Goal: Task Accomplishment & Management: Complete application form

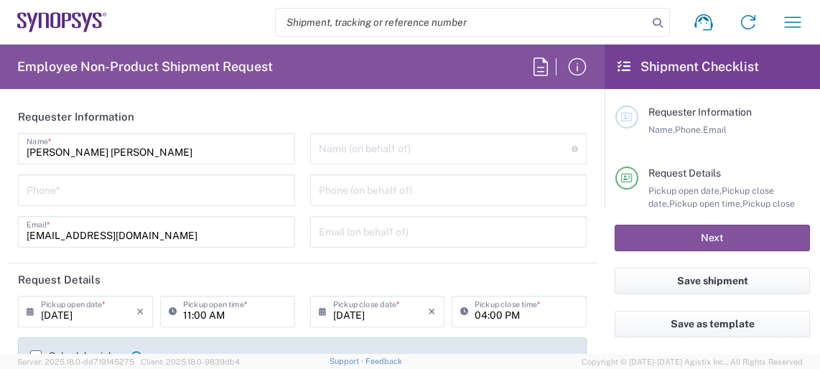
type input "Department"
type input "Delivered at Place"
type input "DE01, FAC, DE02, Munich 110158"
type input "[GEOGRAPHIC_DATA]"
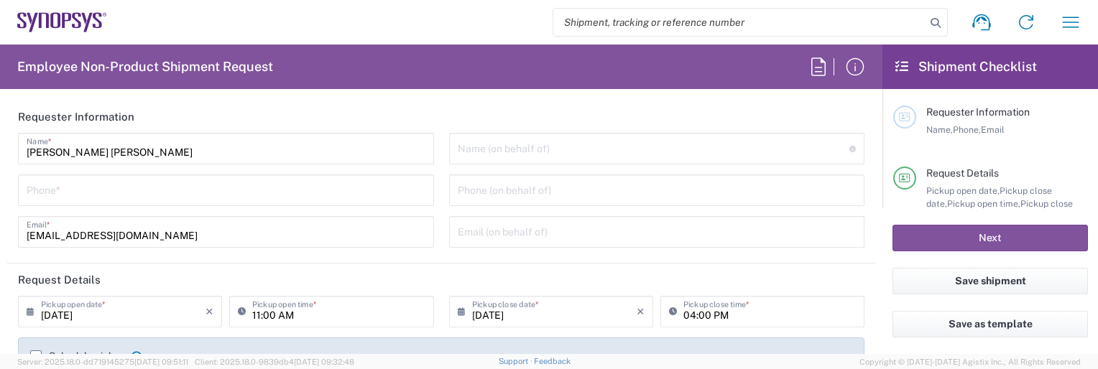
type input "[GEOGRAPHIC_DATA]"
type input "[GEOGRAPHIC_DATA] DE24"
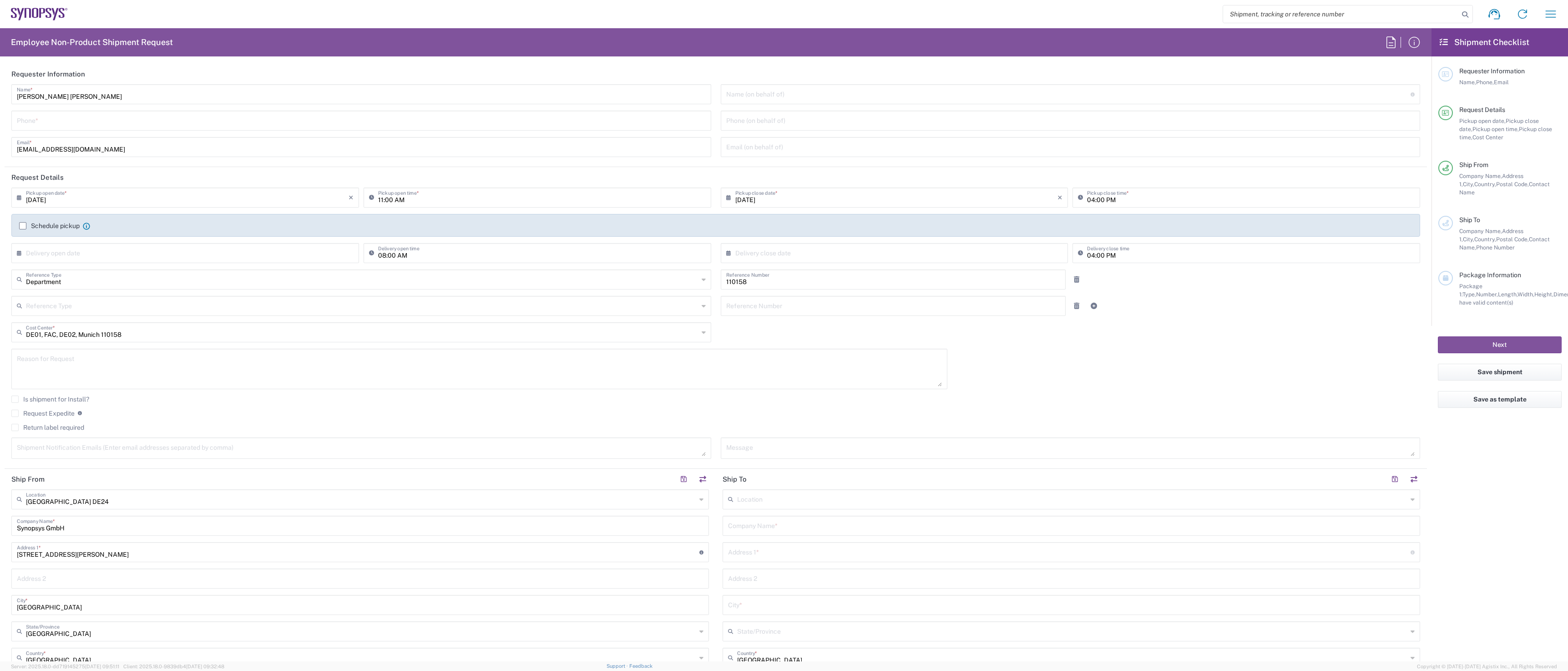
click at [519, 93] on input "text" at bounding box center [1068, 93] width 685 height 16
paste input "[PERSON_NAME]"
type input "[PERSON_NAME]"
click at [519, 143] on input "text" at bounding box center [1071, 146] width 689 height 16
paste input "[PERSON_NAME][EMAIL_ADDRESS][DOMAIN_NAME]"
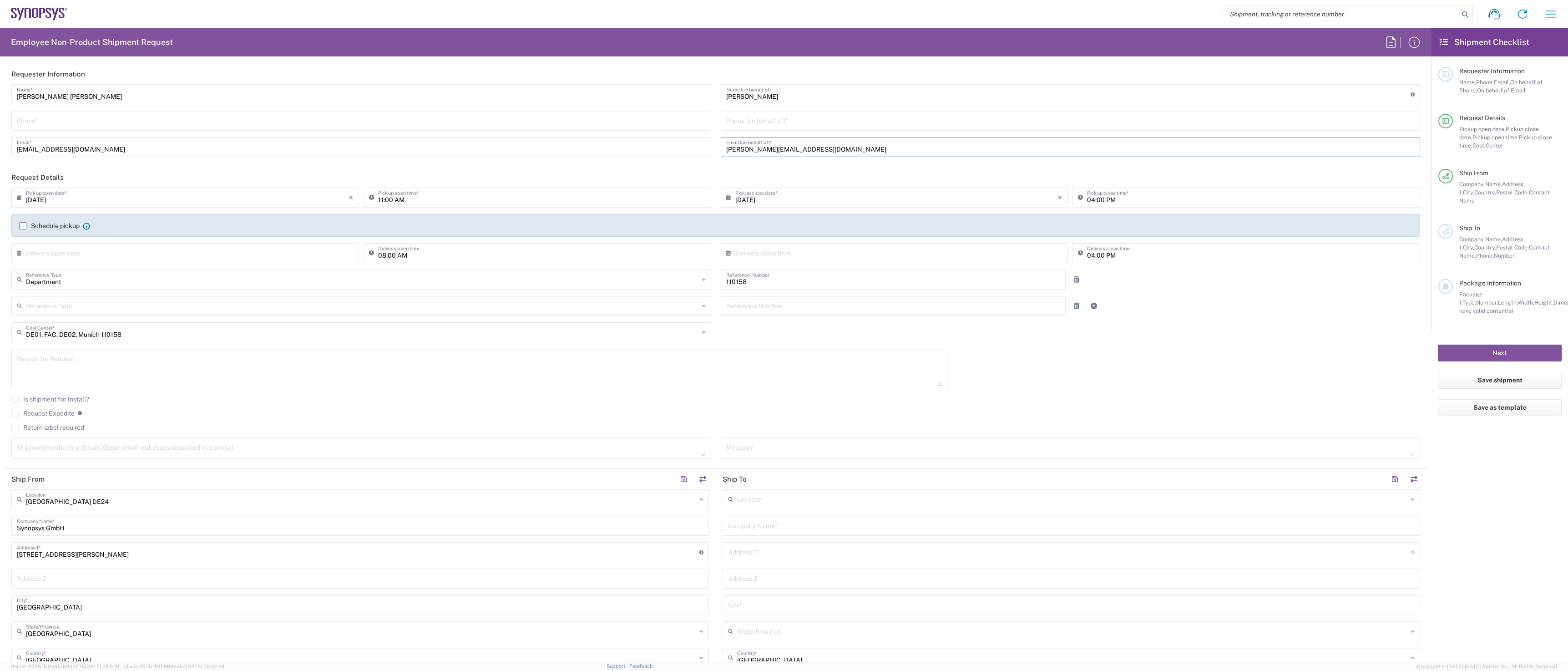
type input "[PERSON_NAME][EMAIL_ADDRESS][DOMAIN_NAME]"
click at [519, 120] on input "tel" at bounding box center [1071, 120] width 689 height 16
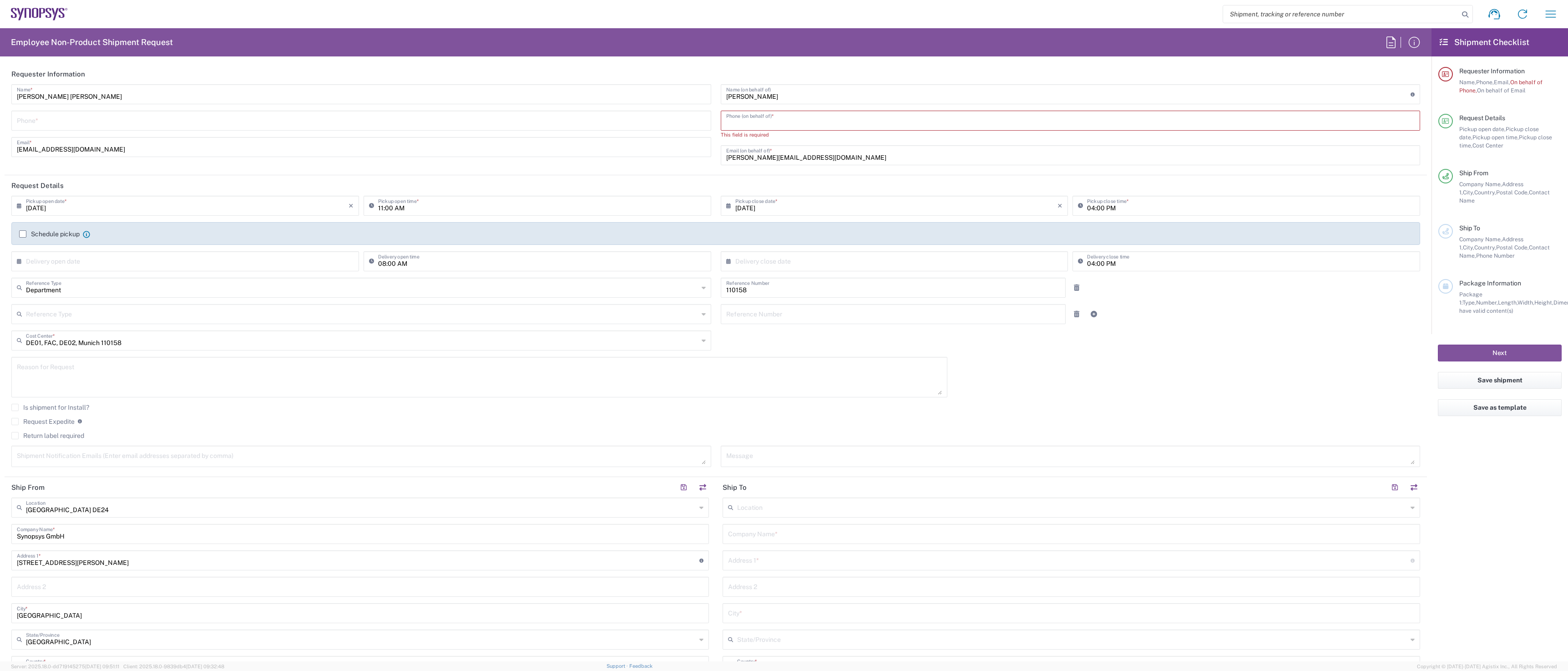
click at [519, 120] on input "tel" at bounding box center [1071, 120] width 689 height 16
paste input "[PHONE_NUMBER]"
click at [519, 122] on input "[PHONE_NUMBER]" at bounding box center [1071, 120] width 689 height 16
click at [519, 122] on input "+49172.8496783" at bounding box center [1071, 120] width 689 height 16
type input "[PHONE_NUMBER]"
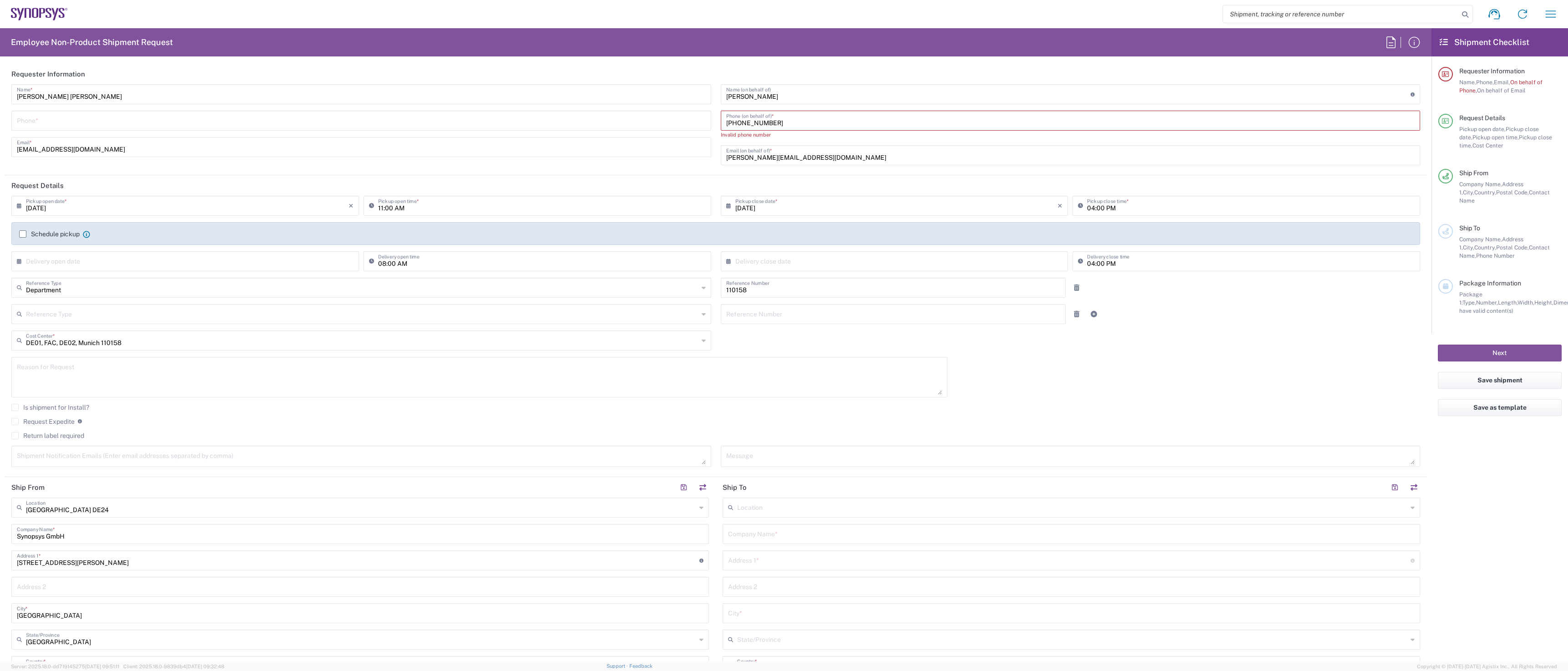
click at [519, 175] on agx-form-section "Requester Information [PERSON_NAME] [PERSON_NAME] Name * Phone * [EMAIL_ADDRESS…" at bounding box center [716, 120] width 1422 height 112
drag, startPoint x: 791, startPoint y: 121, endPoint x: 733, endPoint y: 116, distance: 58.2
click at [519, 116] on input "[PHONE_NUMBER]" at bounding box center [1071, 120] width 689 height 16
paste input "[PHONE_NUMBER]"
click at [519, 120] on input "[PHONE_NUMBER]" at bounding box center [1071, 120] width 689 height 16
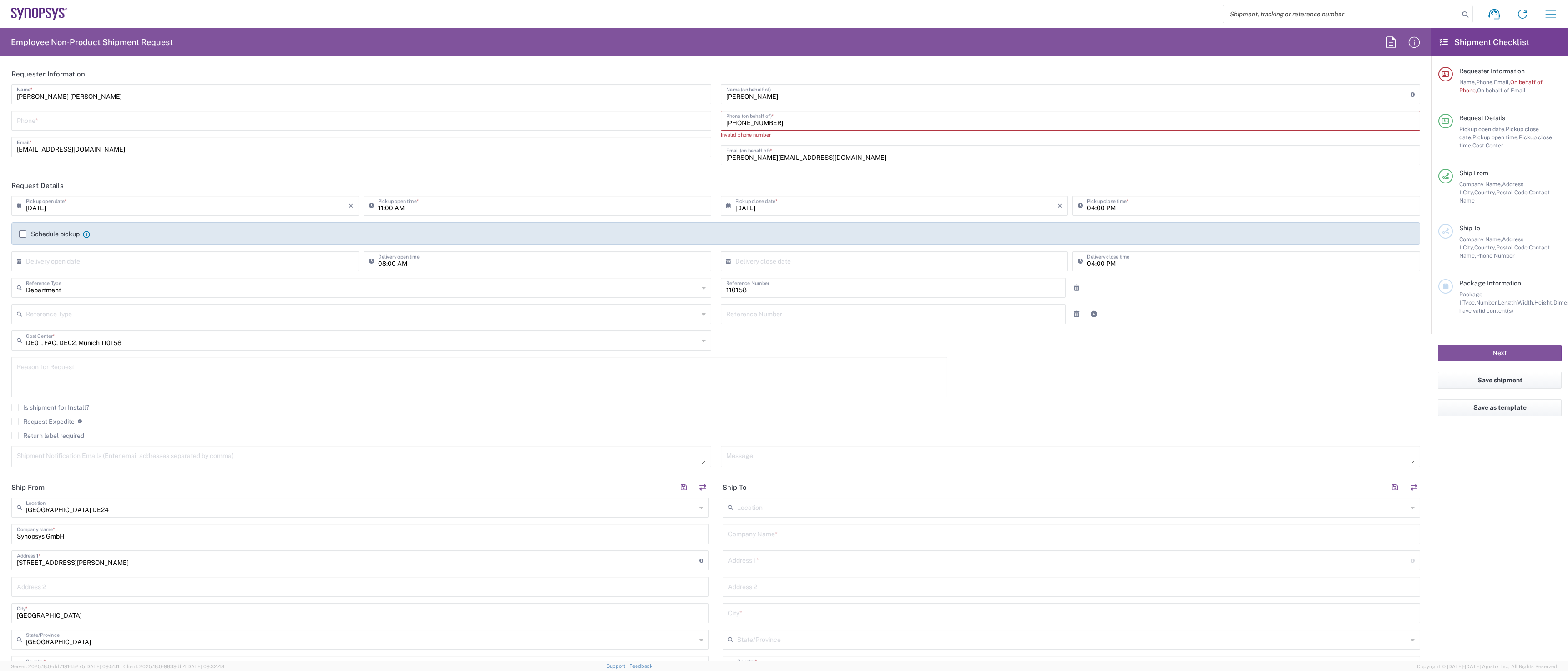
click at [519, 122] on input "[PHONE_NUMBER]" at bounding box center [1071, 120] width 689 height 16
click at [519, 122] on input "+49.1728496783" at bounding box center [1071, 120] width 689 height 16
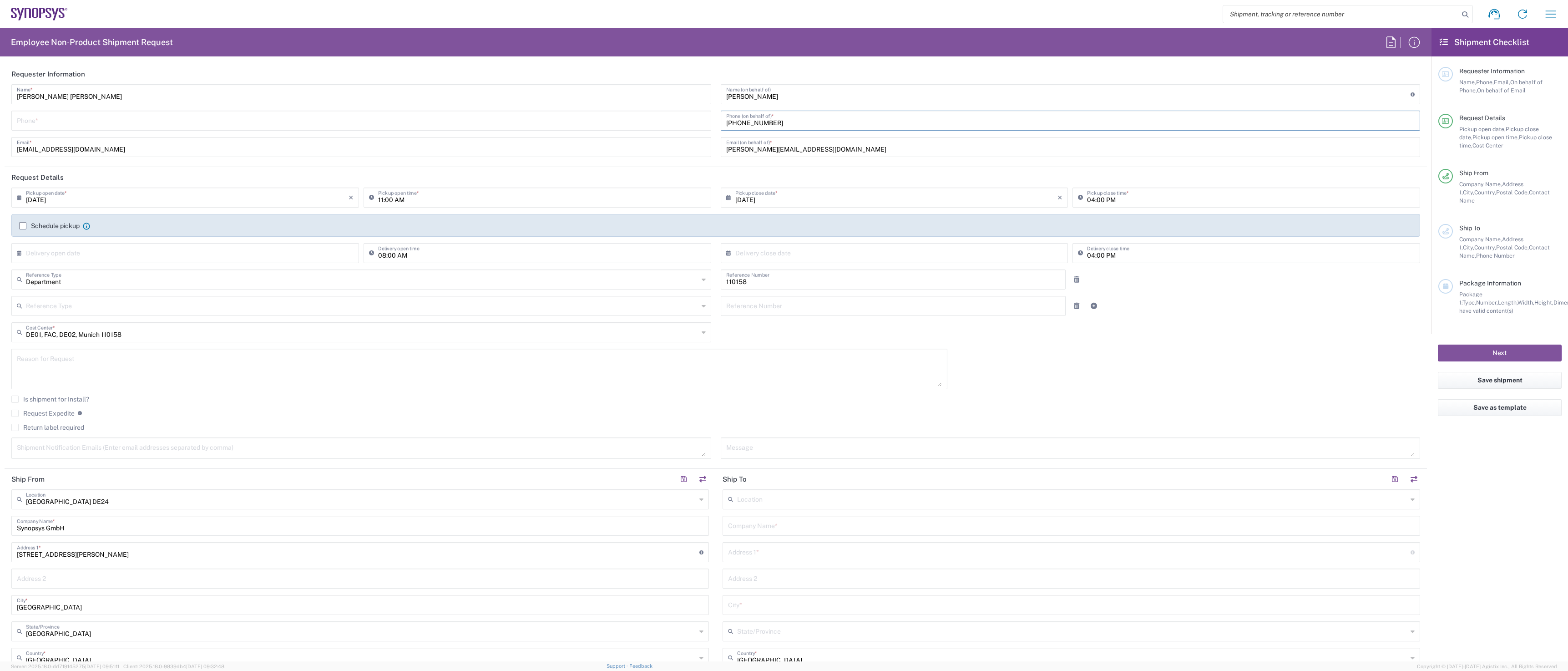
type input "[PHONE_NUMBER]"
click at [519, 200] on input "04:00 PM" at bounding box center [1250, 196] width 327 height 16
click at [519, 199] on input "01:00 PM" at bounding box center [1250, 196] width 327 height 16
type input "01:00 PM"
click at [23, 226] on label "Schedule pickup" at bounding box center [49, 226] width 61 height 7
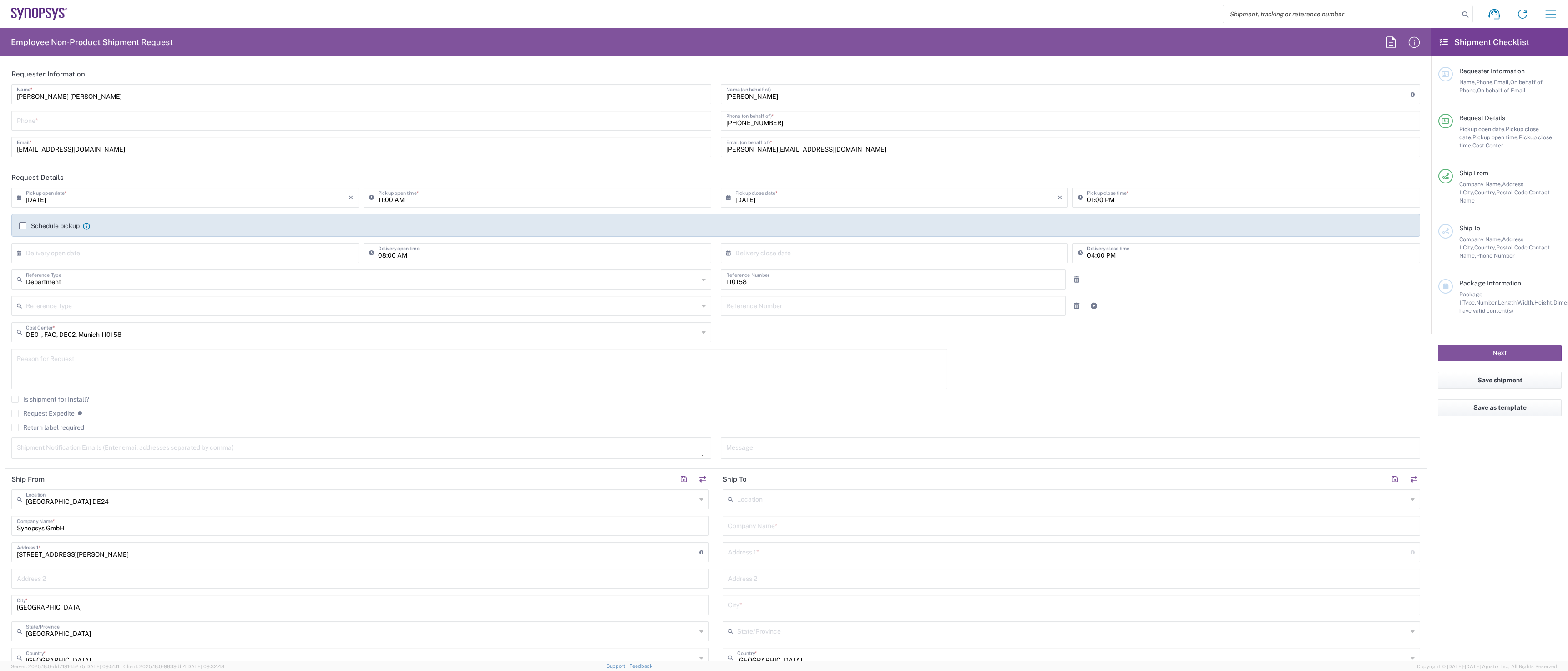
click at [23, 226] on input "Schedule pickup" at bounding box center [23, 226] width 0 height 0
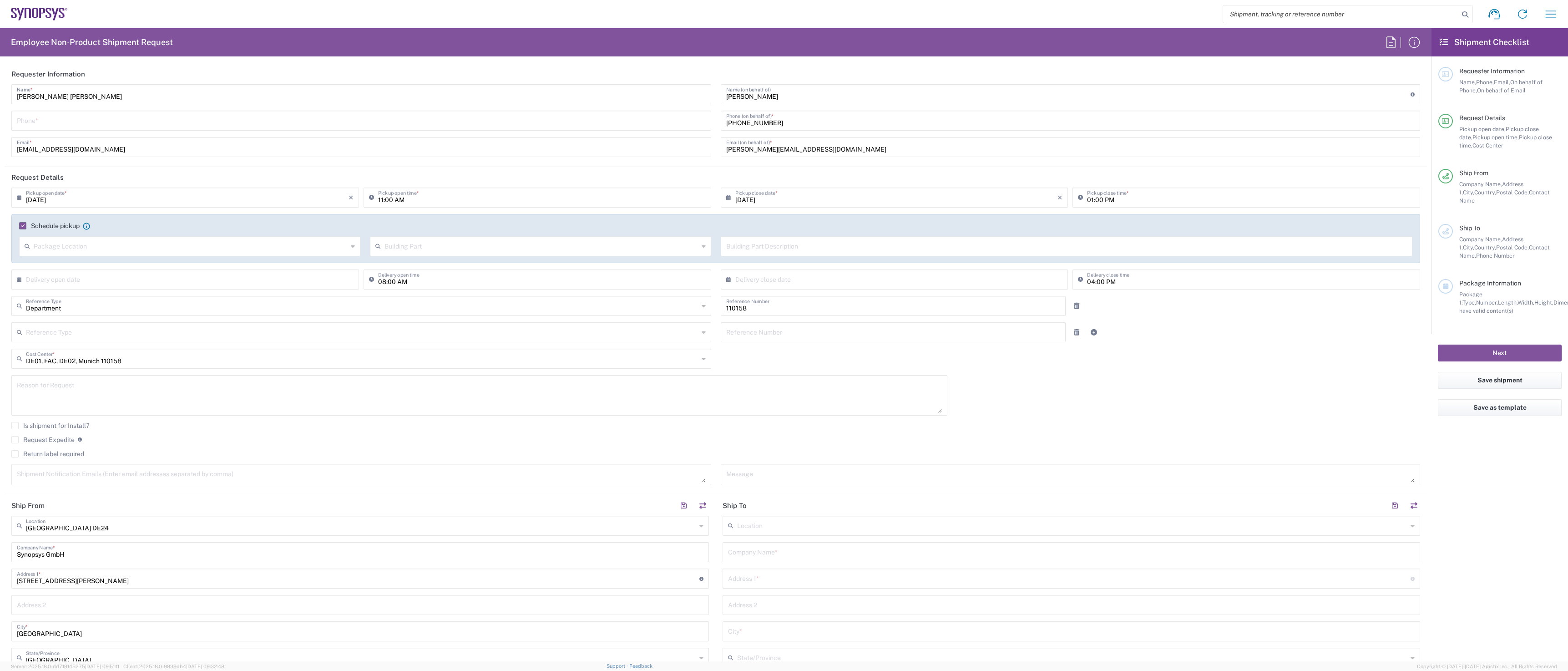
click at [101, 234] on input "text" at bounding box center [191, 245] width 314 height 16
click at [102, 234] on span "Front" at bounding box center [189, 266] width 338 height 14
type input "Front"
click at [396, 234] on input "text" at bounding box center [541, 245] width 314 height 16
click at [424, 234] on span "Building" at bounding box center [538, 281] width 338 height 14
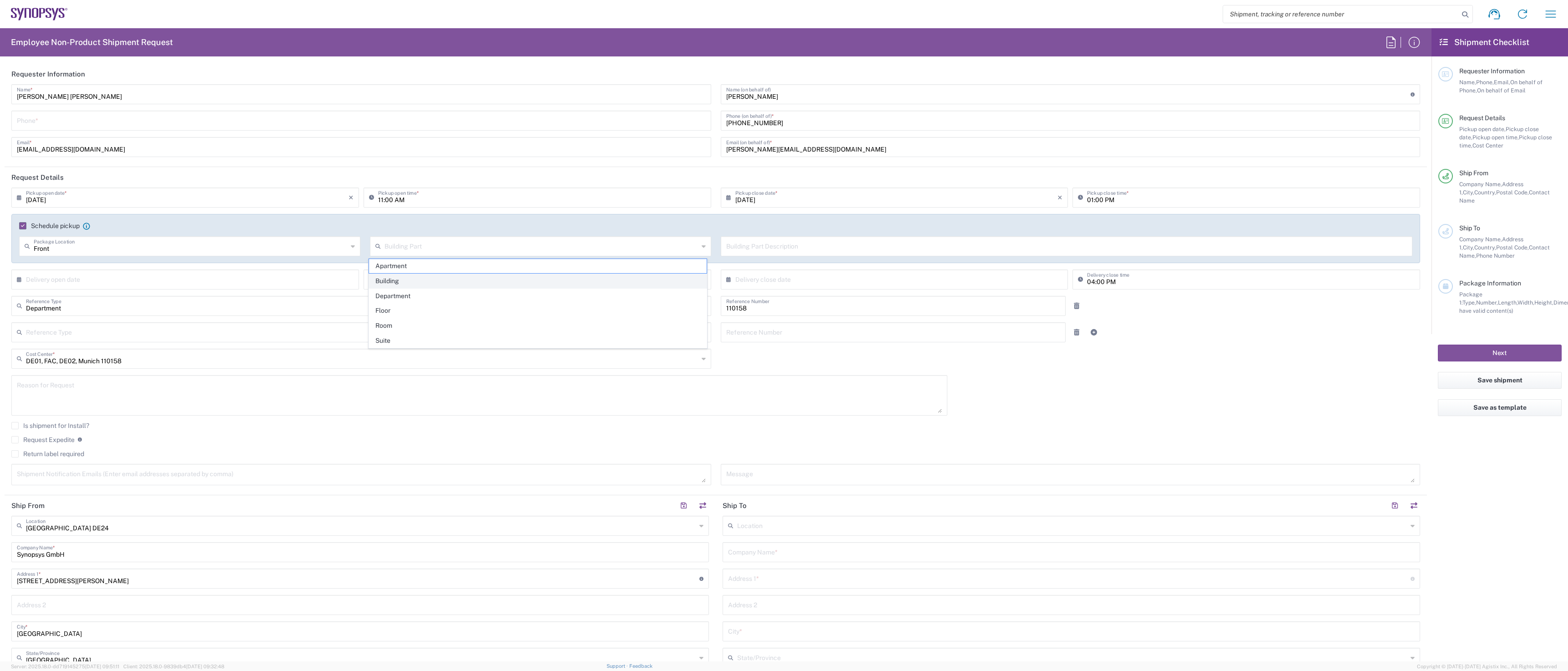
type input "Building"
click at [519, 234] on input "text" at bounding box center [1066, 245] width 681 height 16
type input "EG"
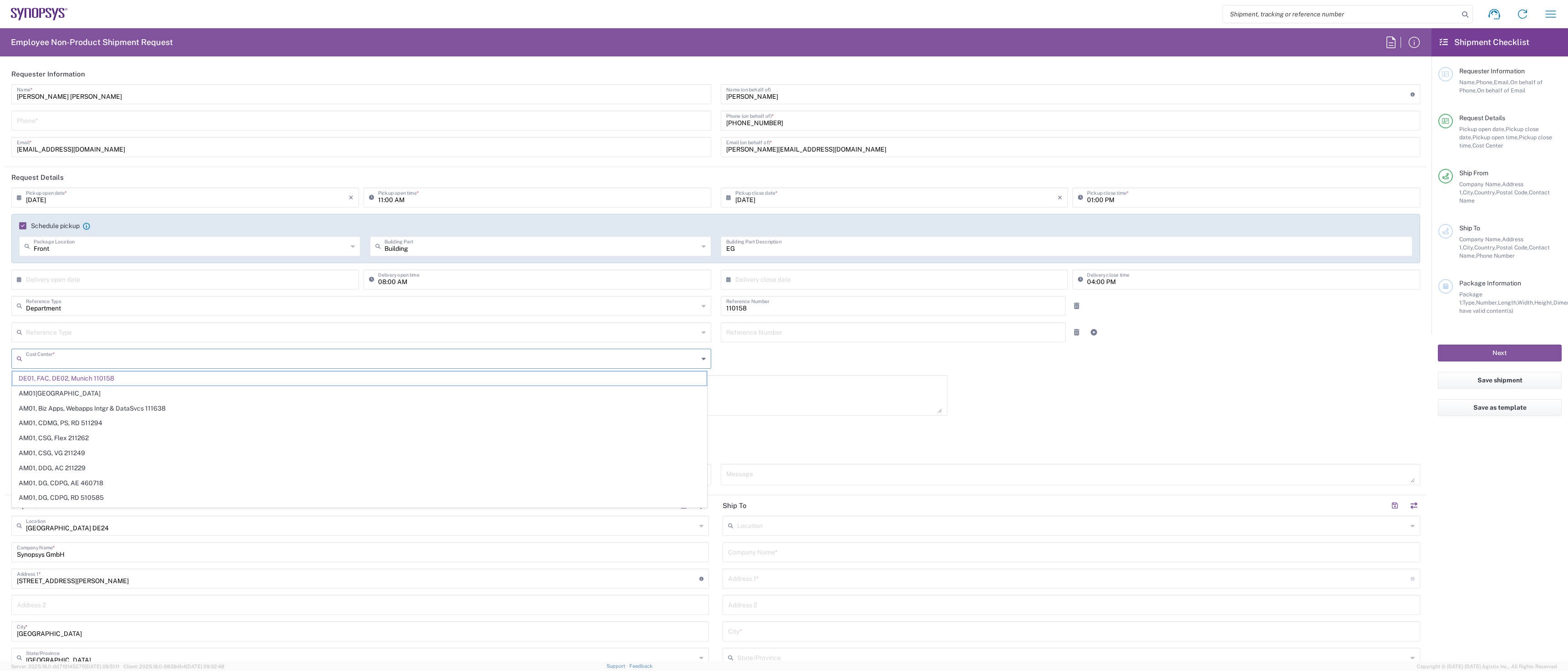
drag, startPoint x: 149, startPoint y: 360, endPoint x: 73, endPoint y: 359, distance: 76.0
click at [73, 234] on input "text" at bounding box center [362, 357] width 673 height 16
paste input "DE01, CIO, IT, ESS14"
type input "DE01, CIO, IT, ESS14"
click at [99, 234] on span "DE01, CIO, IT, ESS14 110674" at bounding box center [359, 378] width 694 height 14
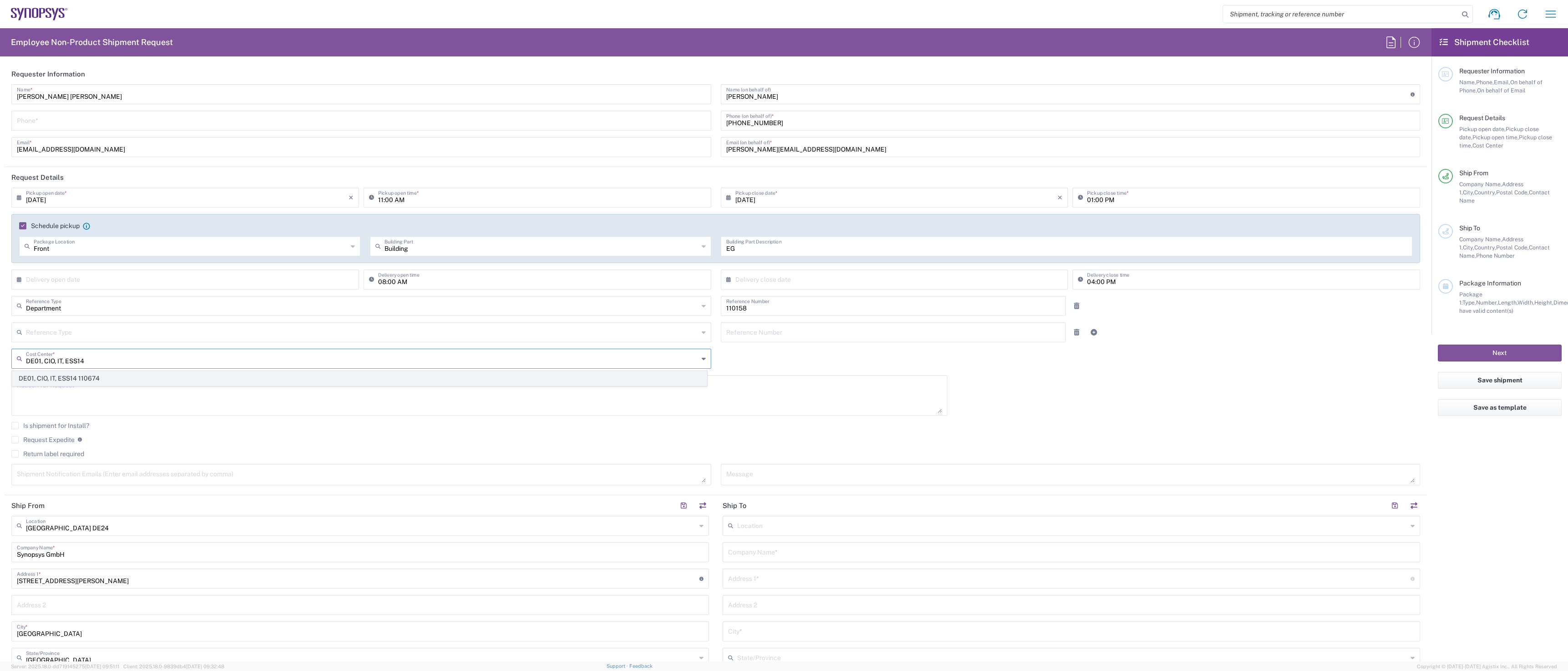
type input "110674"
type input "DE01, CIO, IT, ESS14 110674"
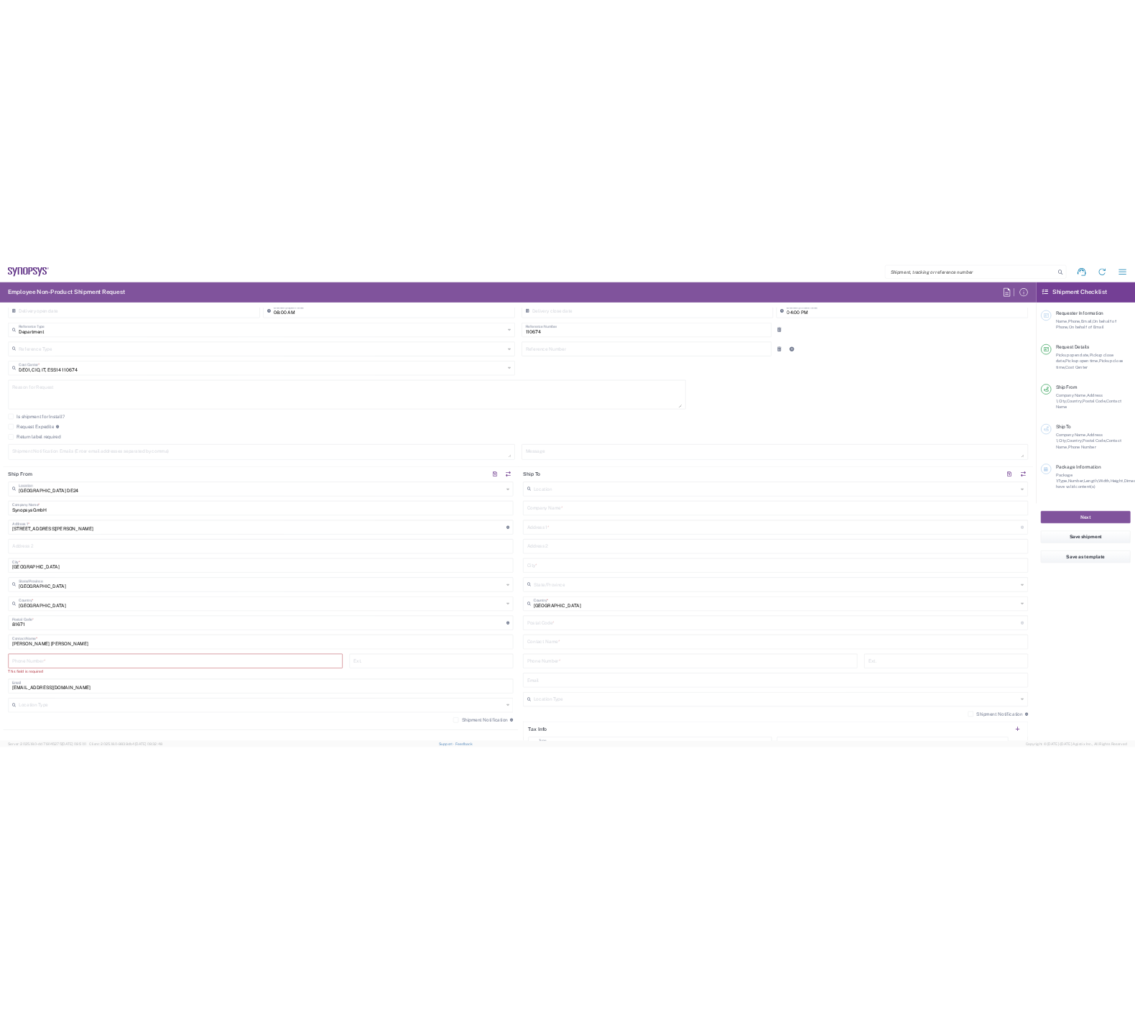
scroll to position [359, 0]
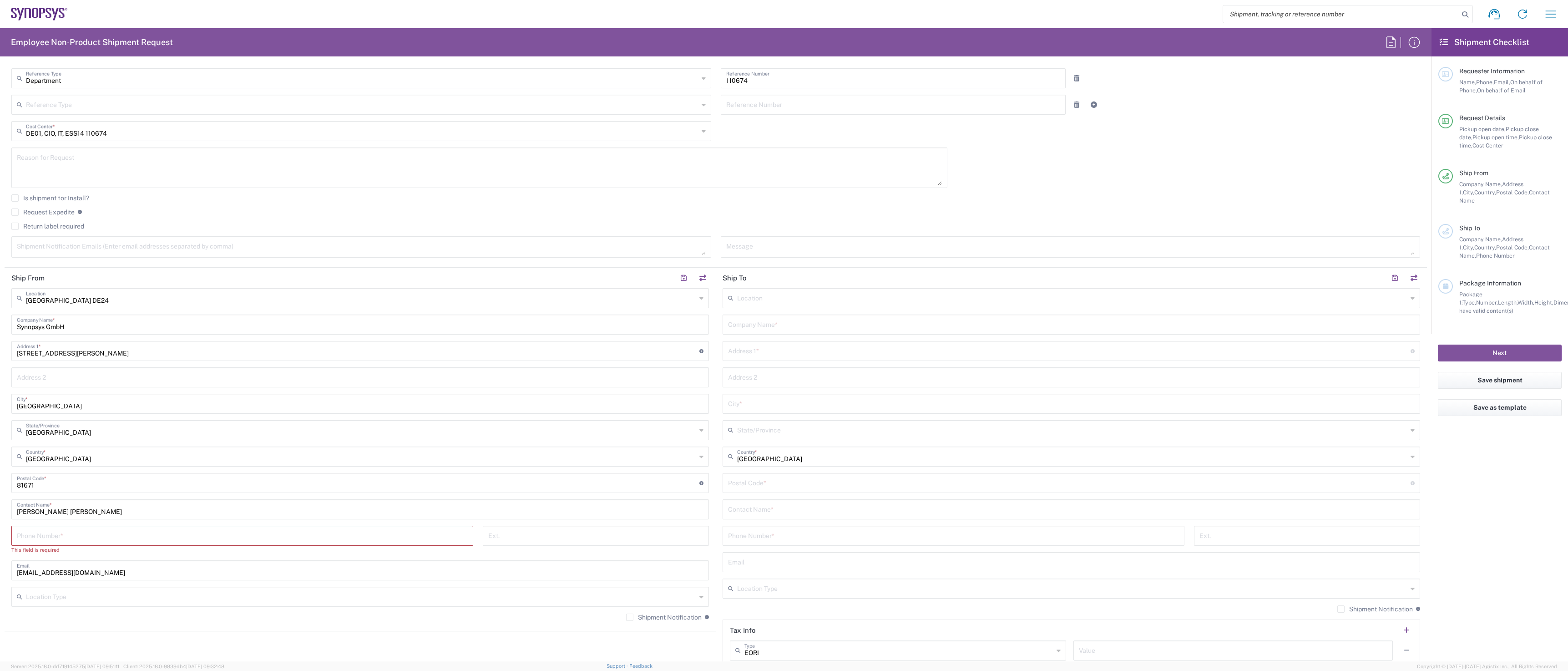
click at [73, 234] on input "tel" at bounding box center [243, 535] width 451 height 16
type input "08954796414"
click at [519, 234] on input "[EMAIL_ADDRESS][DOMAIN_NAME]" at bounding box center [360, 561] width 686 height 16
click at [438, 234] on div "[GEOGRAPHIC_DATA] DE24 Location [GEOGRAPHIC_DATA] DE24 [GEOGRAPHIC_DATA] DE04 A…" at bounding box center [360, 454] width 697 height 331
click at [519, 234] on input "text" at bounding box center [1072, 297] width 670 height 16
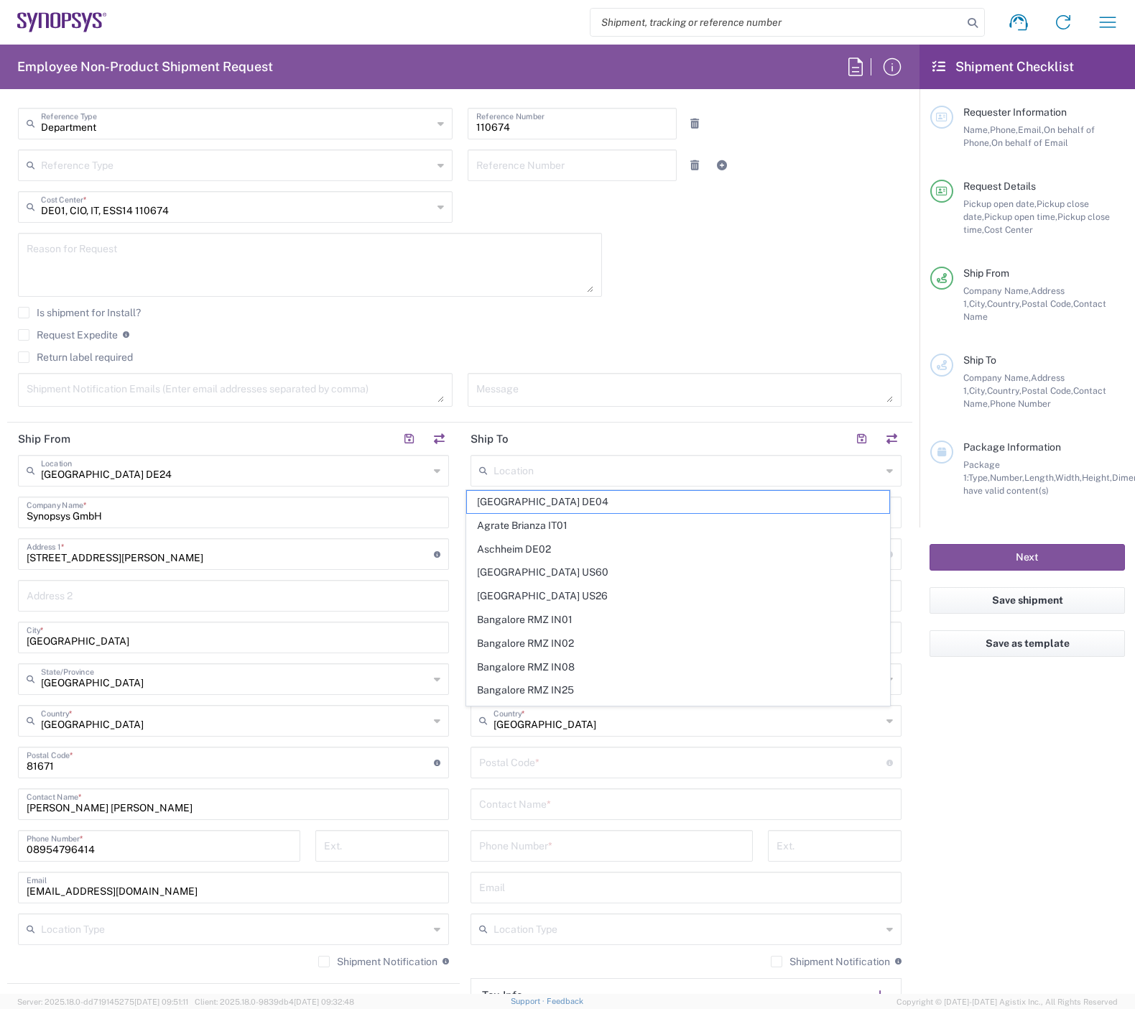
click at [820, 369] on agx-form-checklist "Shipment Checklist Requester Information Name, Phone, Email, On behalf of Phone…" at bounding box center [1028, 519] width 216 height 949
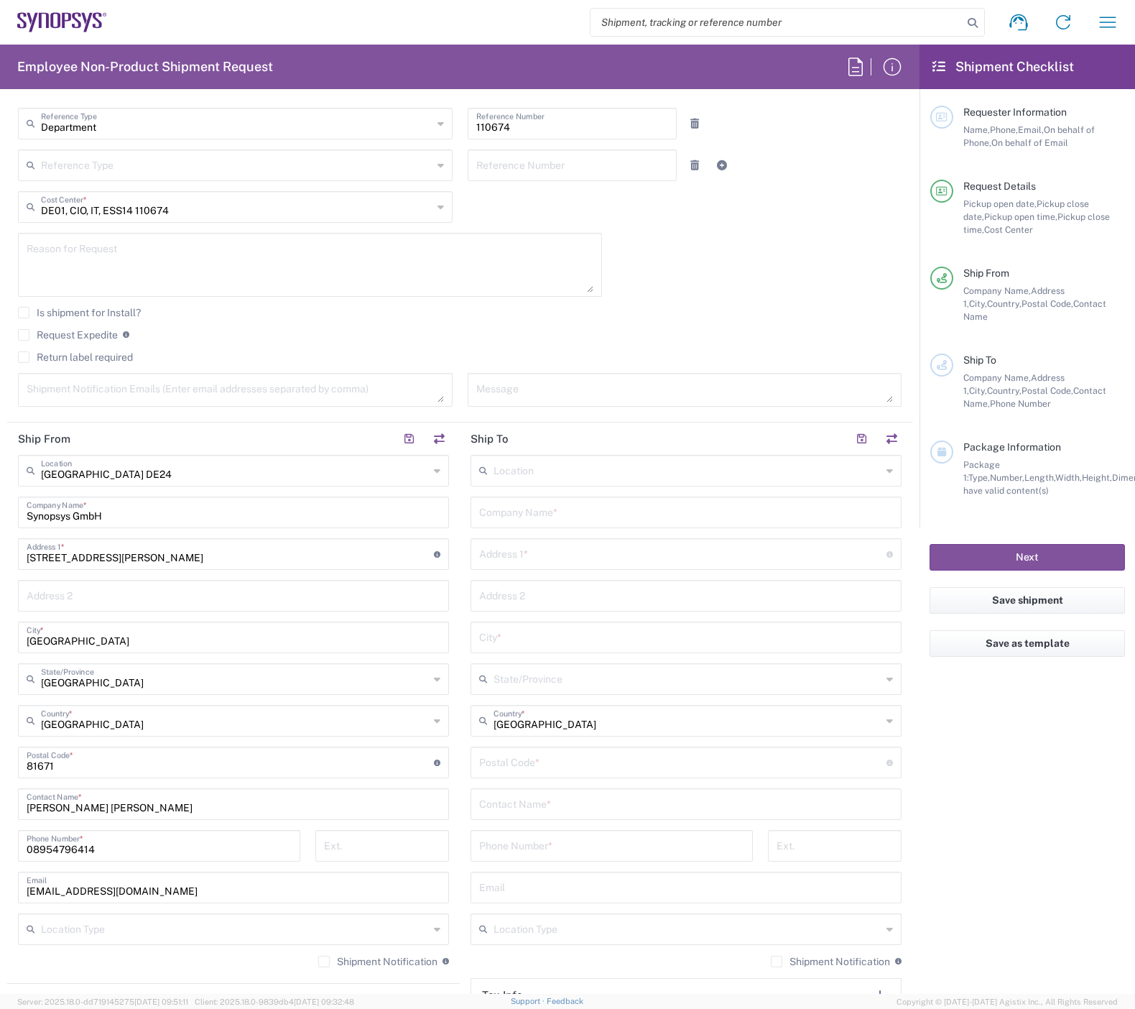
click at [522, 369] on input "text" at bounding box center [686, 802] width 414 height 25
paste input "[PERSON_NAME]"
type input "[PERSON_NAME]"
click at [494, 369] on input "text" at bounding box center [686, 511] width 414 height 25
type input "s"
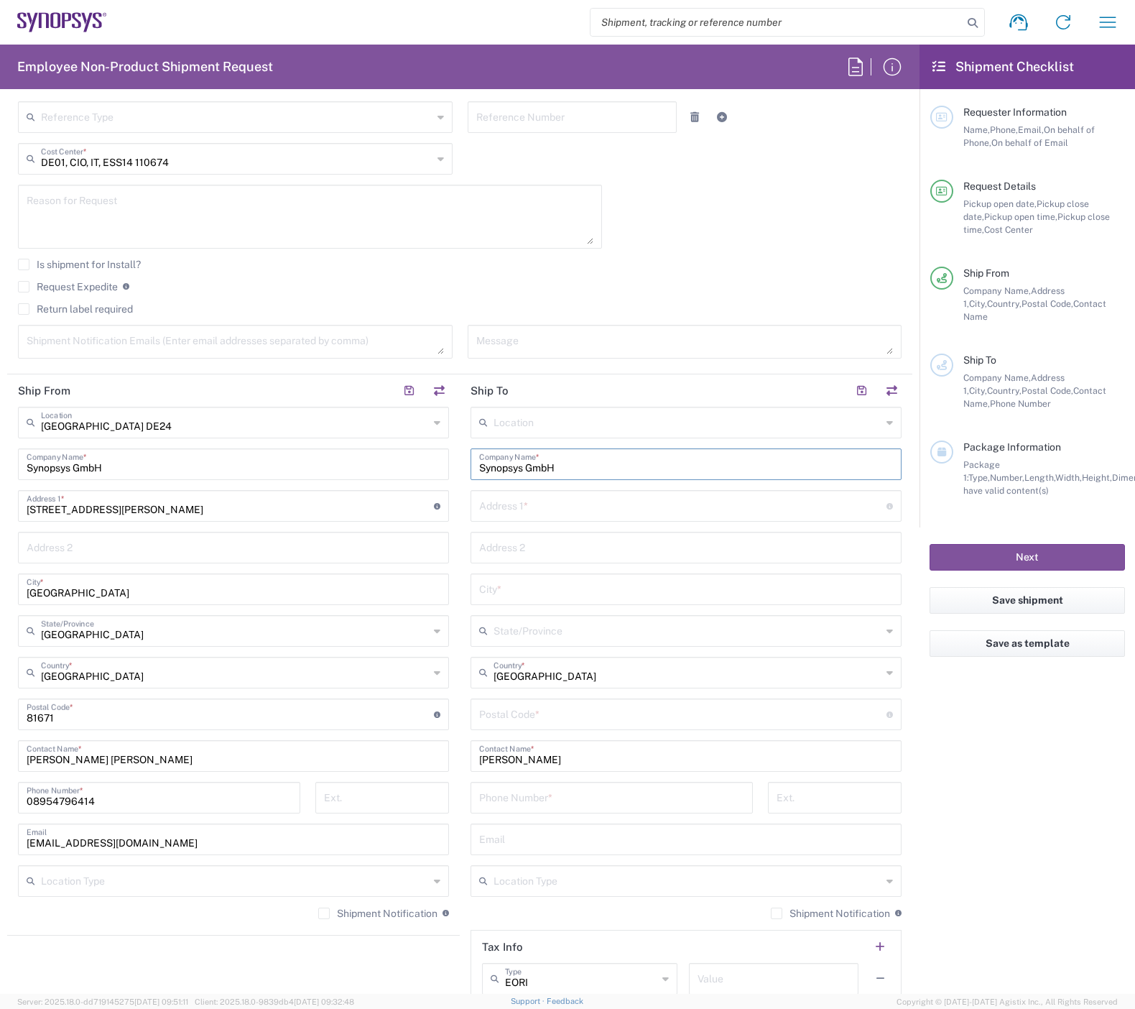
scroll to position [431, 0]
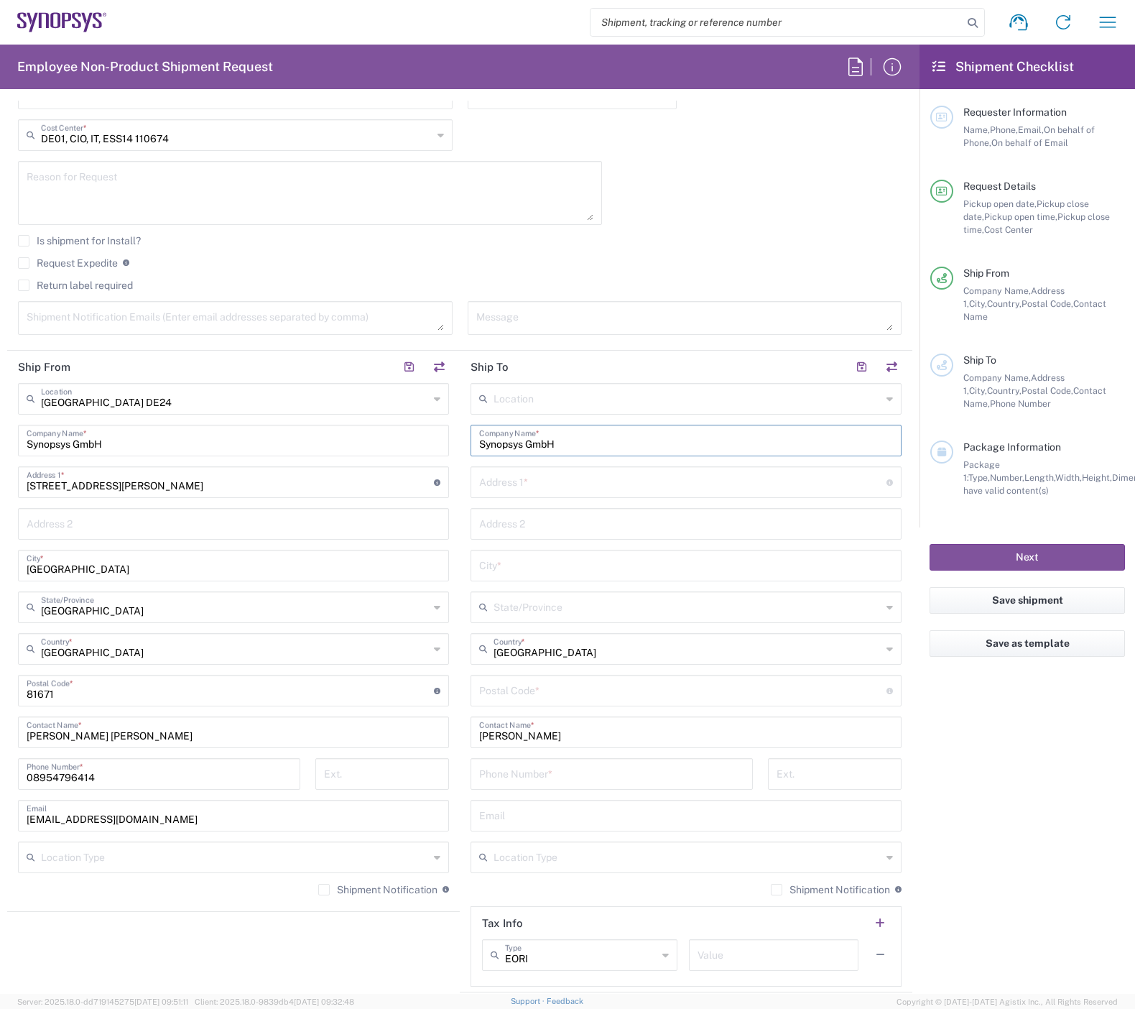
type input "Synopsys GmbH"
click at [506, 369] on input "text" at bounding box center [682, 480] width 407 height 25
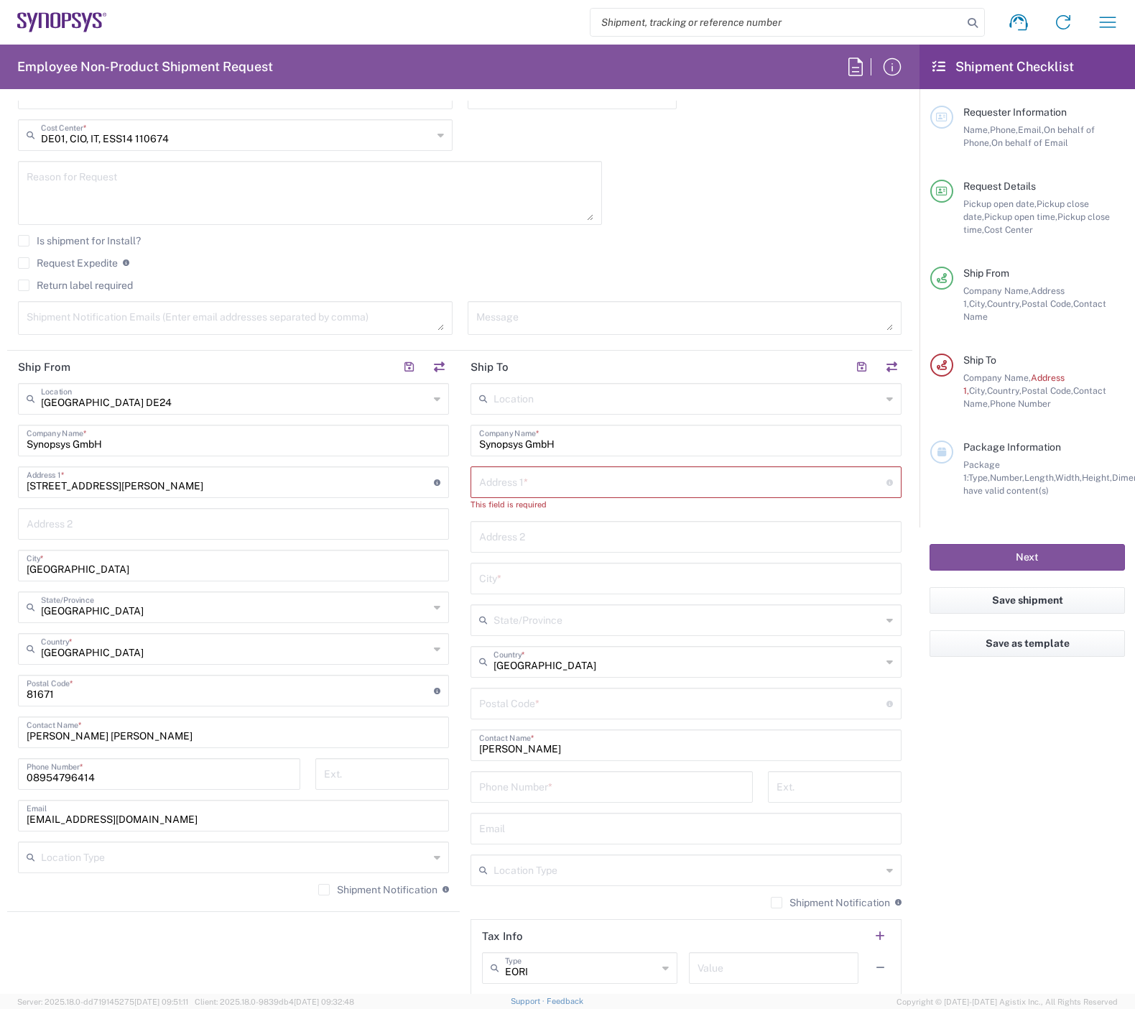
click at [653, 369] on input "text" at bounding box center [682, 480] width 407 height 25
paste input "Am Anger 12"
type input "Am Anger 12"
click at [594, 369] on input "text" at bounding box center [688, 605] width 388 height 25
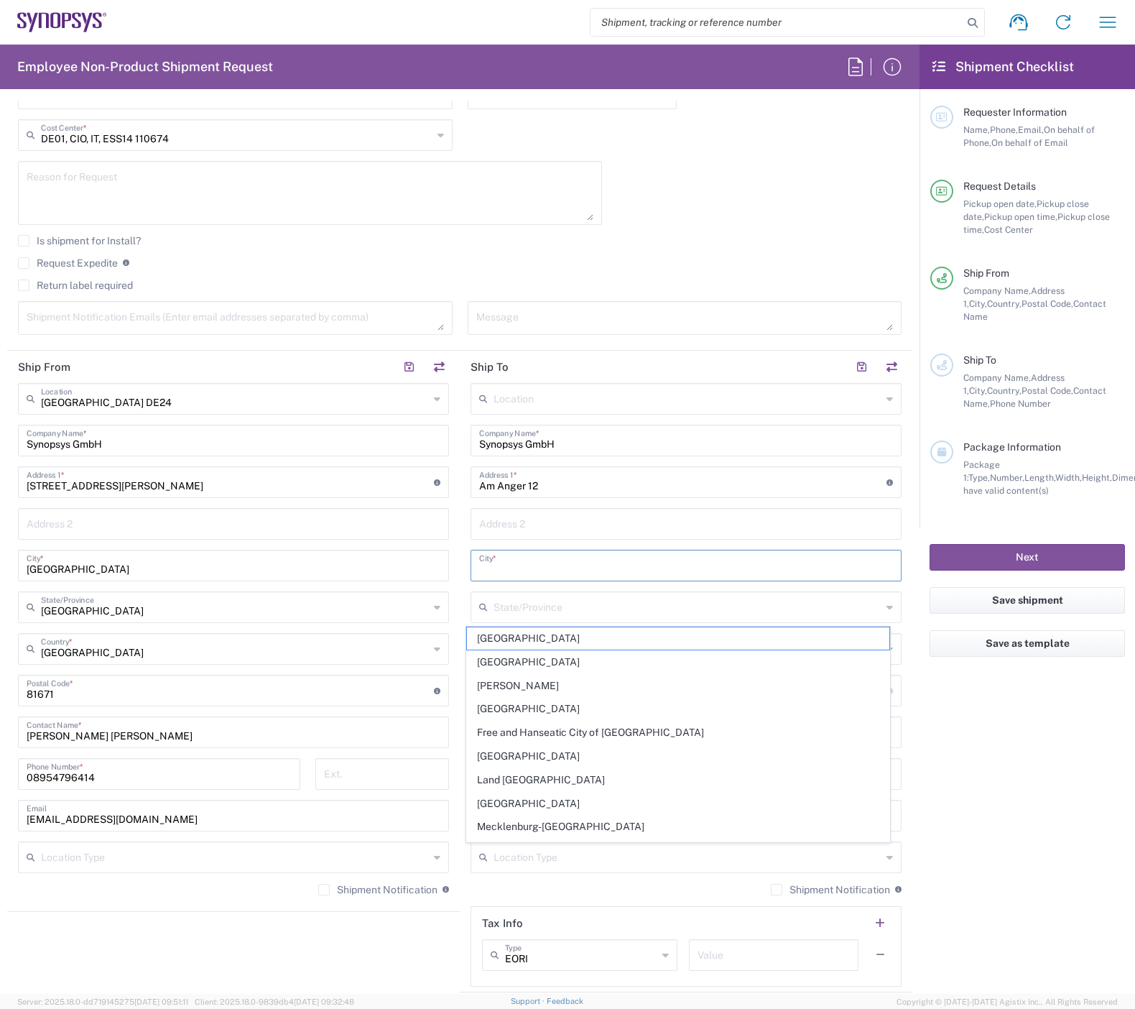
drag, startPoint x: 543, startPoint y: 606, endPoint x: 647, endPoint y: 557, distance: 114.4
click at [647, 369] on input "text" at bounding box center [686, 564] width 414 height 25
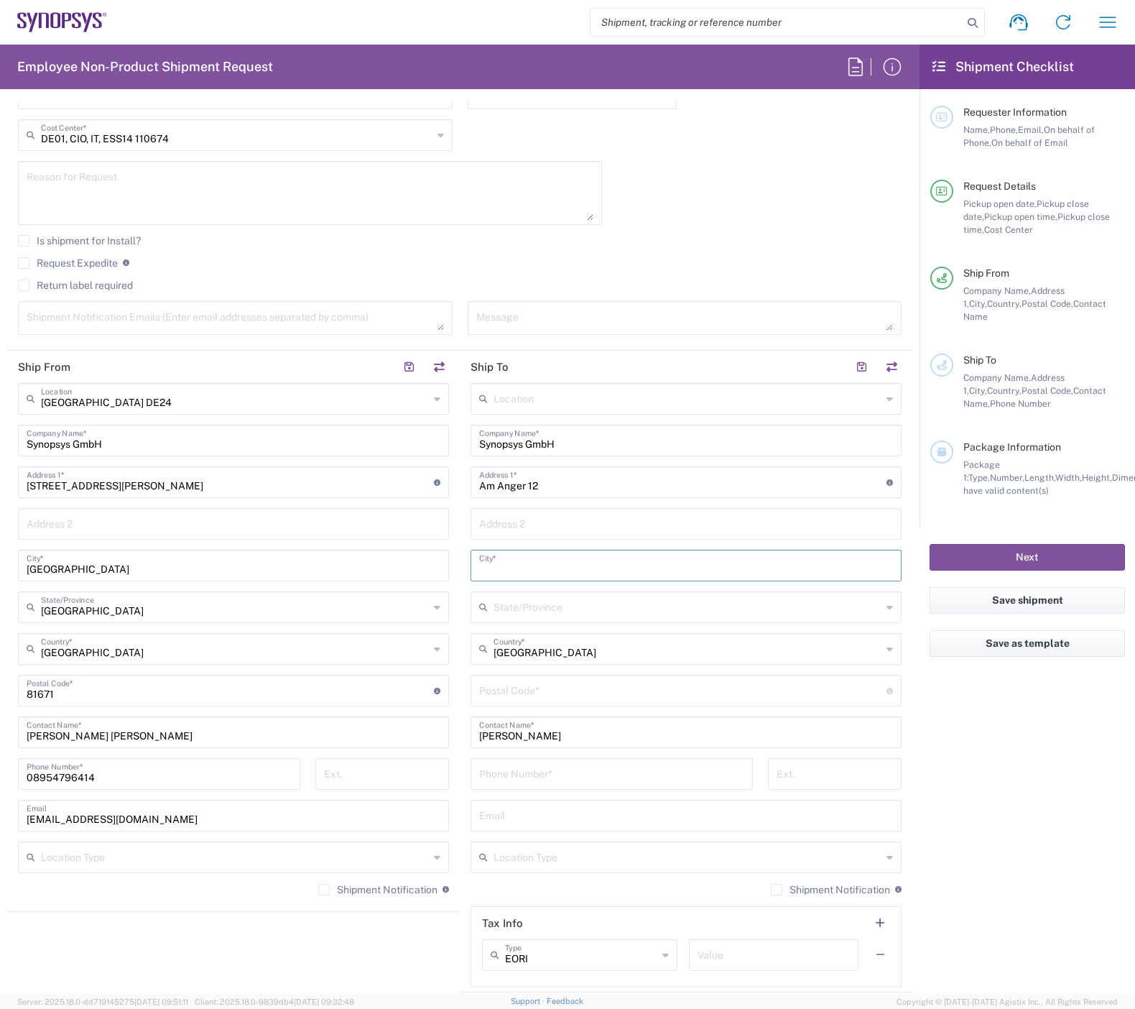
paste input "[GEOGRAPHIC_DATA]"
type input "[GEOGRAPHIC_DATA]"
click at [553, 369] on input "undefined" at bounding box center [682, 689] width 407 height 25
type input "38114"
click at [820, 369] on agx-form-checklist "Shipment Checklist Requester Information Name, Phone, Email, On behalf of Phone…" at bounding box center [1028, 519] width 216 height 949
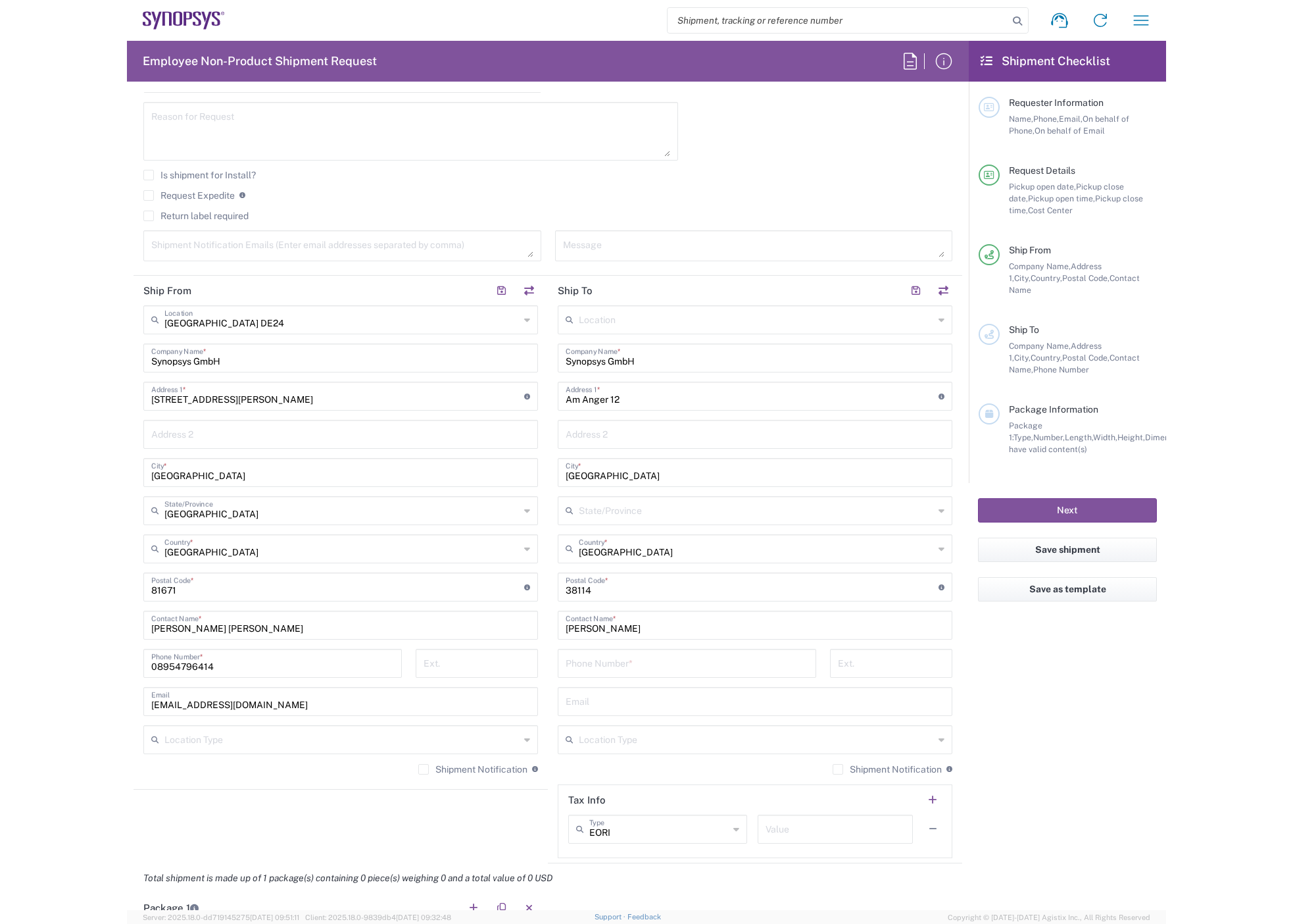
scroll to position [461, 0]
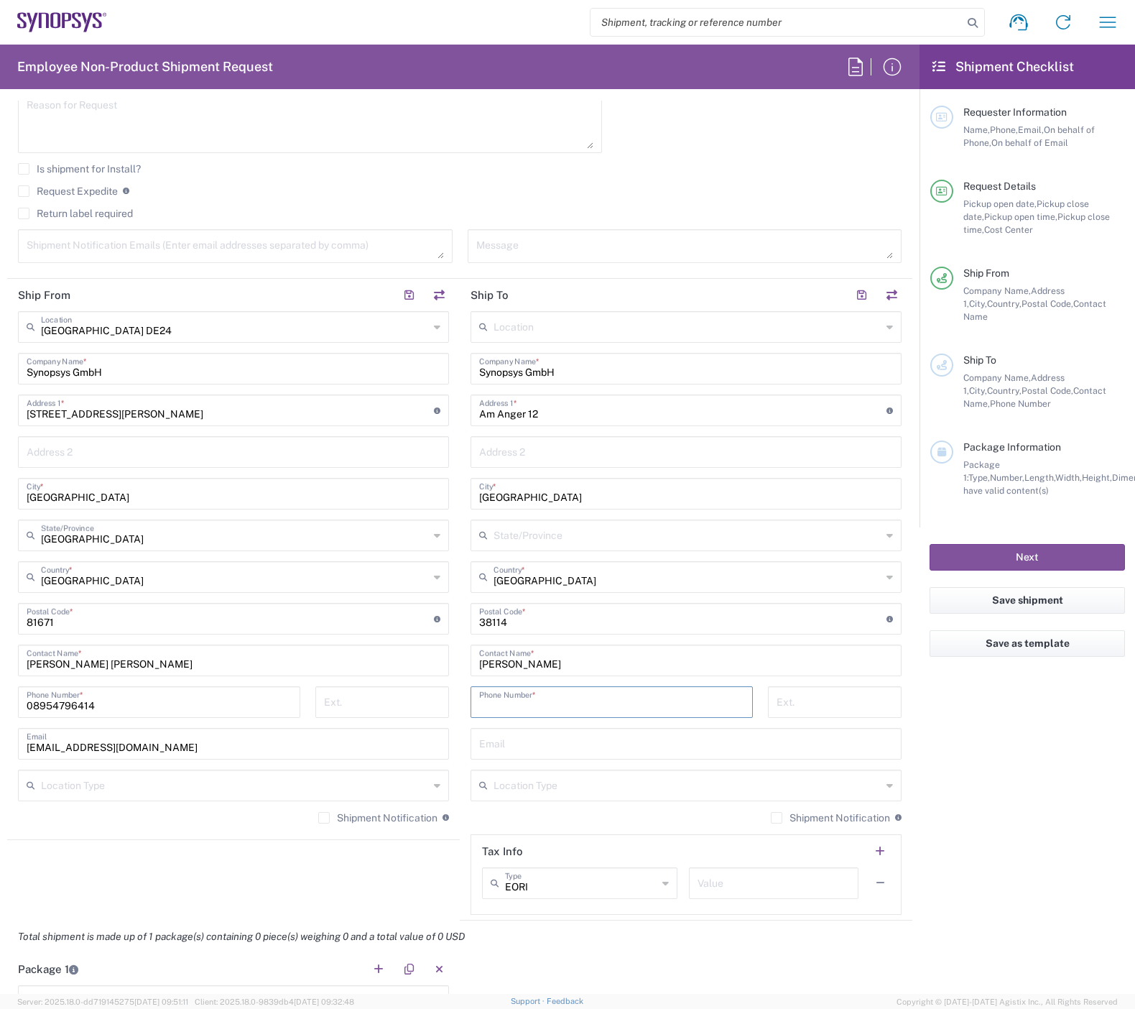
click at [524, 369] on input "tel" at bounding box center [611, 700] width 265 height 25
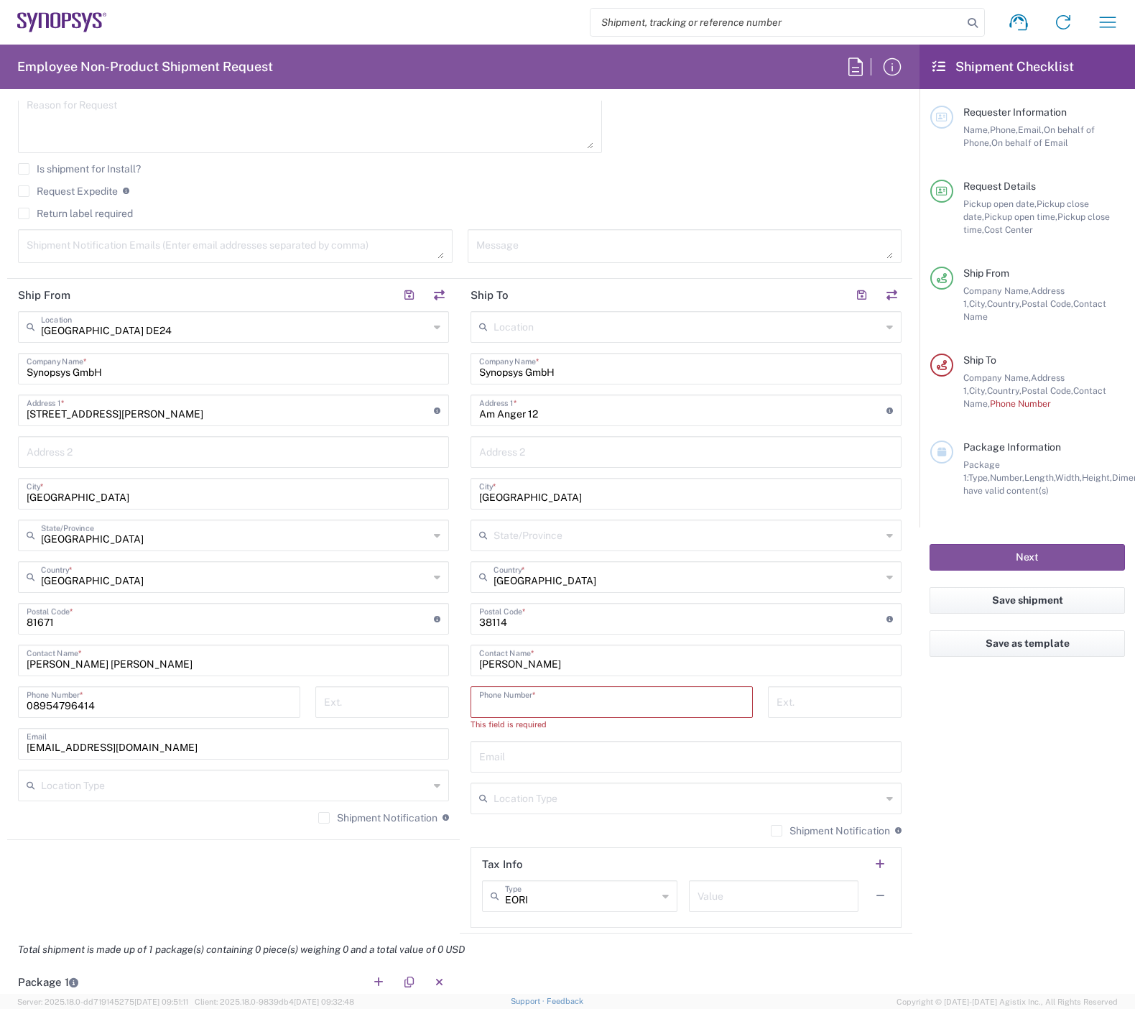
click at [593, 369] on input "tel" at bounding box center [611, 700] width 265 height 25
paste input "[PHONE_NUMBER]"
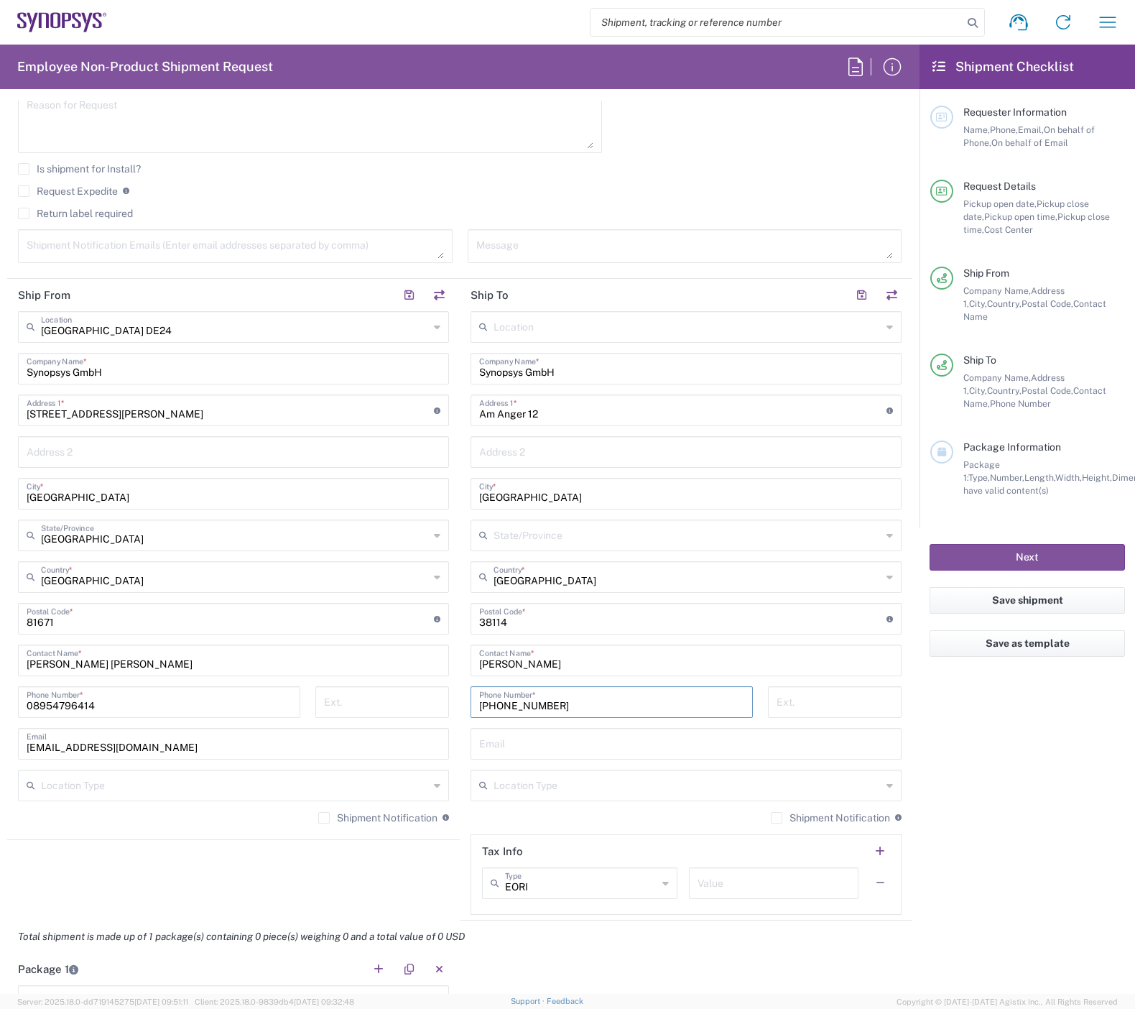
type input "[PHONE_NUMBER]"
click at [820, 369] on agx-form-checklist "Shipment Checklist Requester Information Name, Phone, Email, On behalf of Phone…" at bounding box center [1028, 519] width 216 height 949
click at [778, 369] on input "text" at bounding box center [686, 742] width 414 height 25
click at [639, 369] on input "text" at bounding box center [686, 742] width 414 height 25
paste input "[EMAIL_ADDRESS][DOMAIN_NAME]"
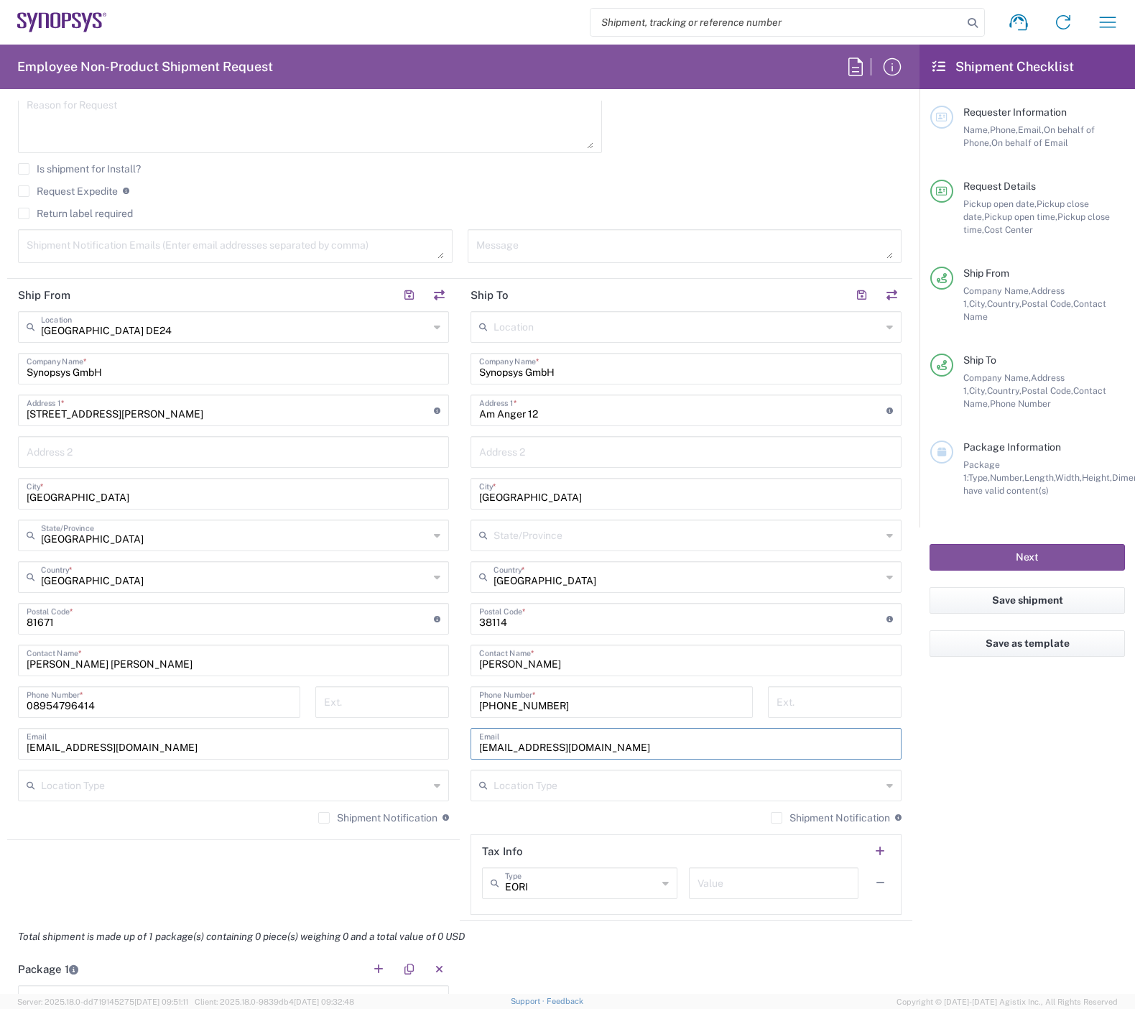
type input "[EMAIL_ADDRESS][DOMAIN_NAME]"
click at [820, 369] on agx-form-checklist "Shipment Checklist Requester Information Name, Phone, Email, On behalf of Phone…" at bounding box center [1028, 519] width 216 height 949
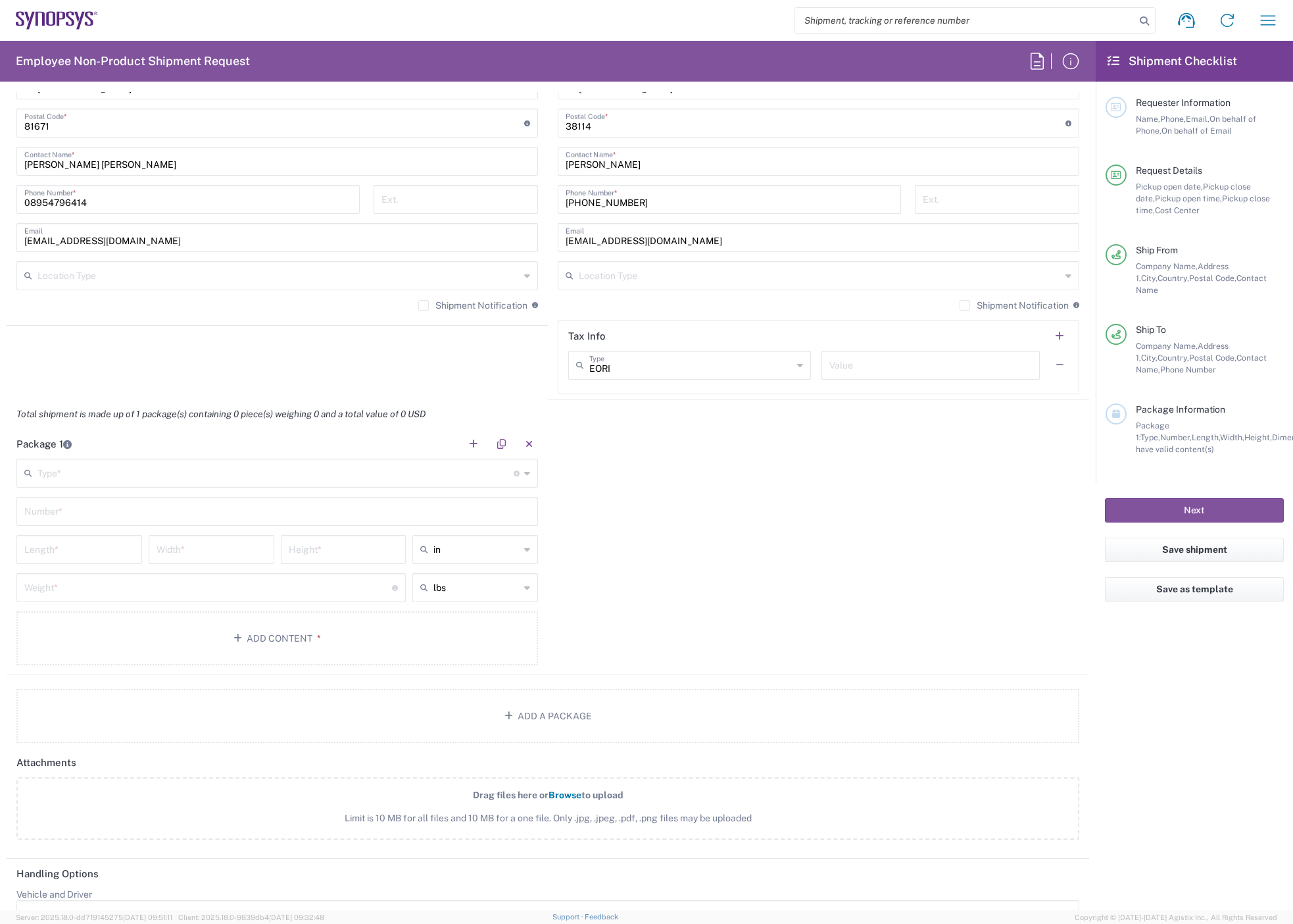
scroll to position [921, 0]
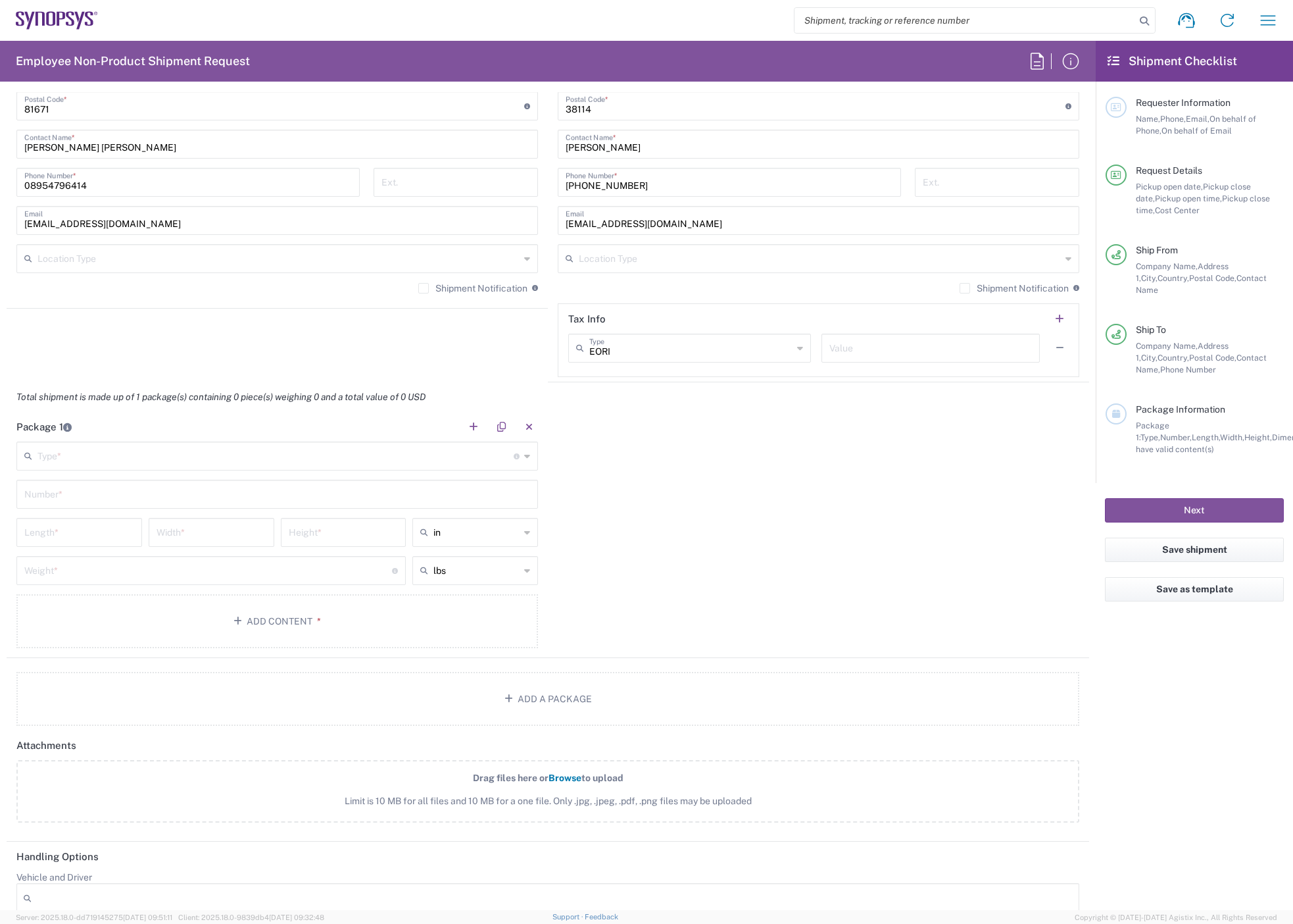
click at [131, 338] on input "text" at bounding box center [276, 454] width 476 height 23
click at [103, 338] on span "Carton(s)" at bounding box center [275, 613] width 515 height 20
type input "Carton(s)"
click at [160, 338] on input "text" at bounding box center [277, 493] width 505 height 23
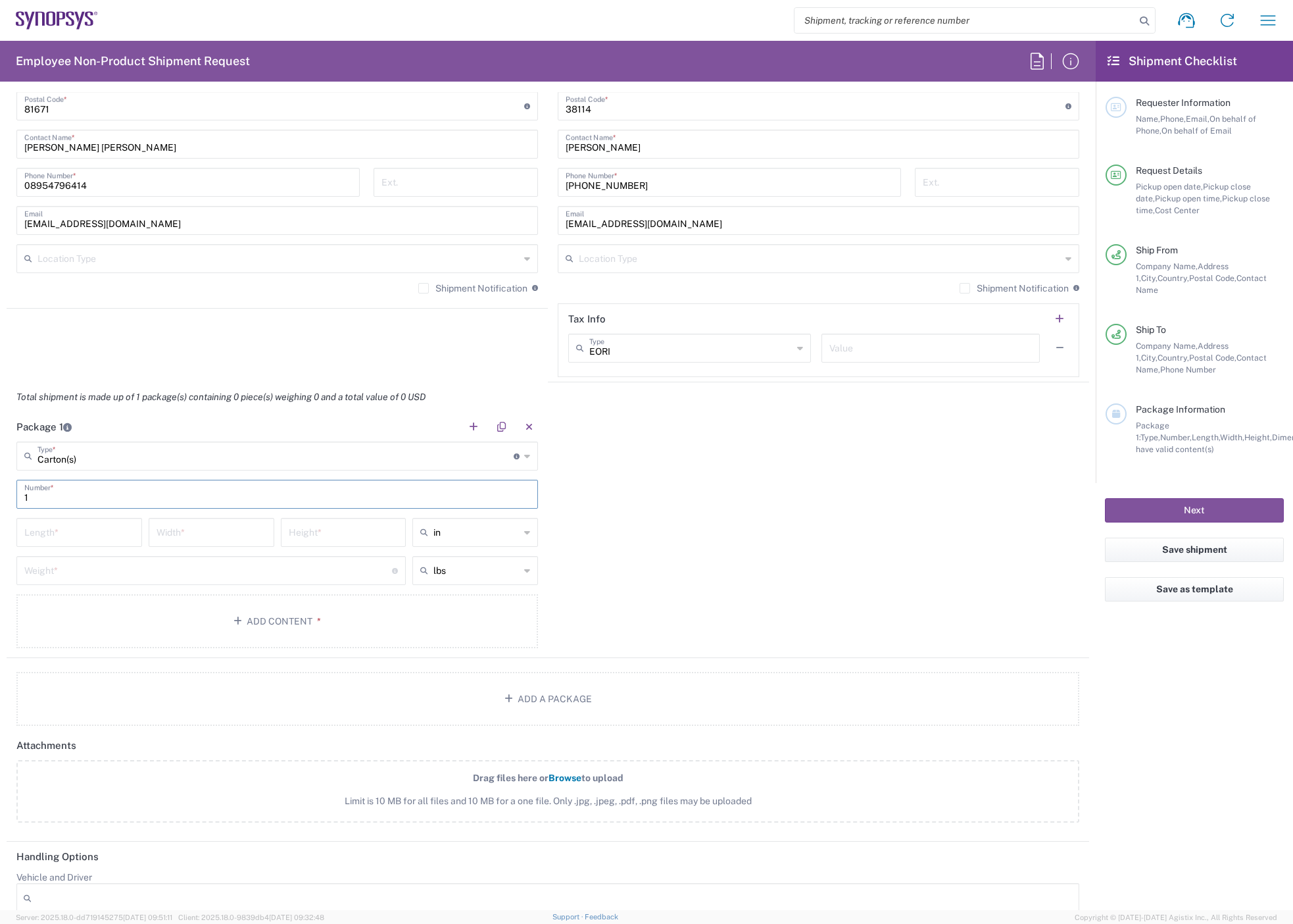
type input "1"
click at [124, 338] on input "number" at bounding box center [80, 531] width 110 height 23
type input "52"
type input "33"
type input "0"
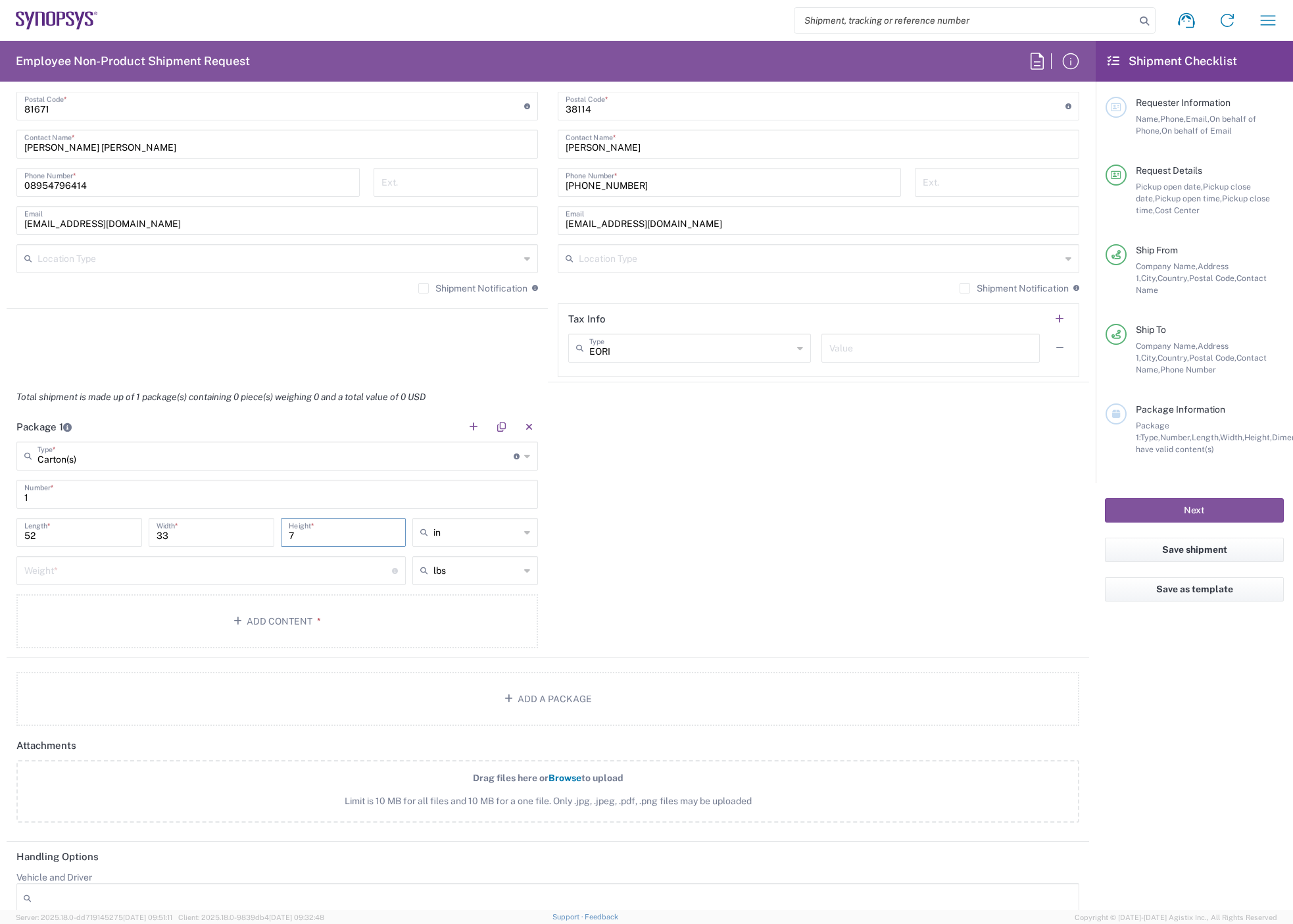
type input "7"
click at [466, 338] on span "cm" at bounding box center [471, 582] width 122 height 20
type input "132.08"
type input "83.82"
type input "17.78"
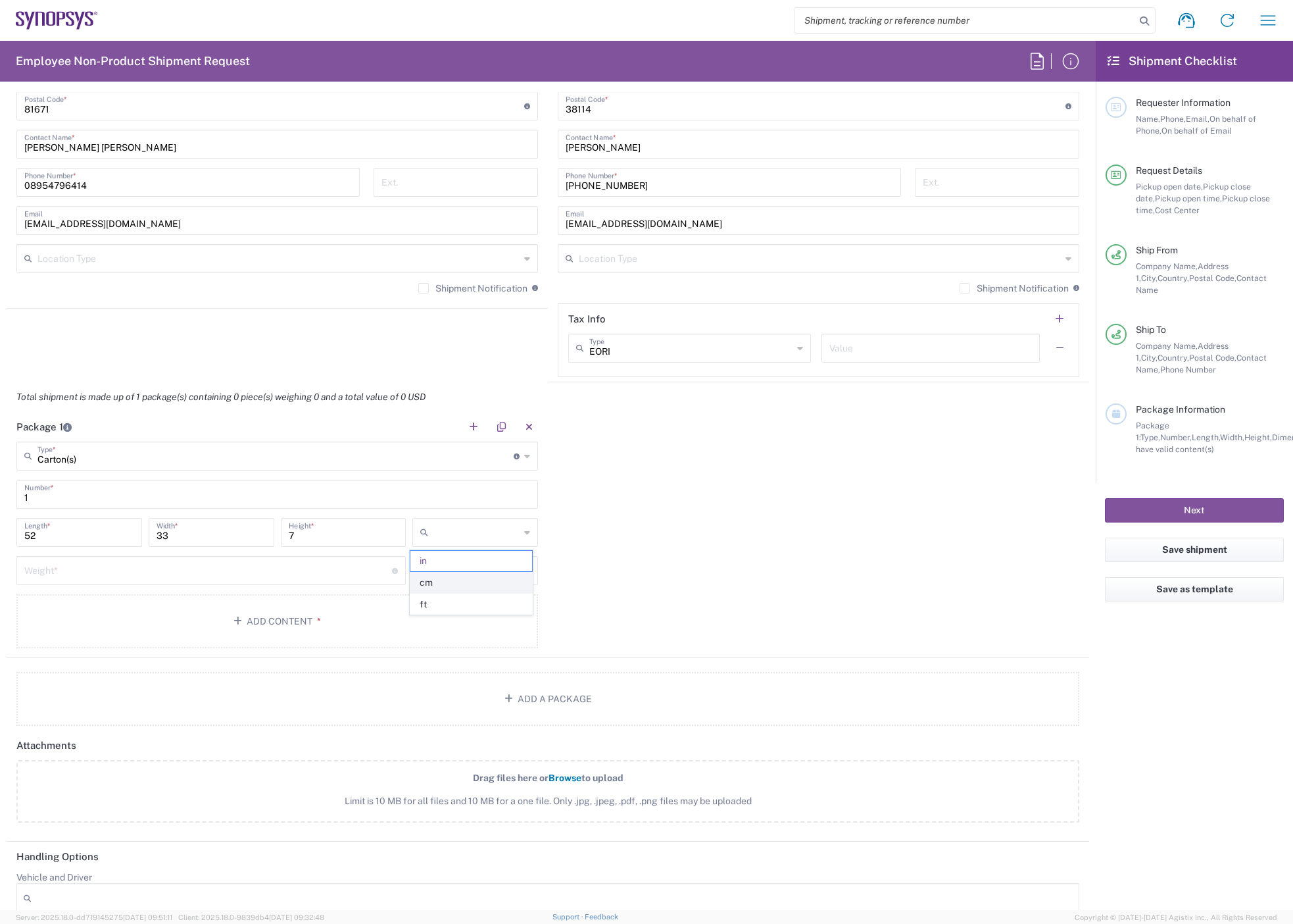
type input "cm"
click at [288, 338] on input "number" at bounding box center [209, 569] width 368 height 23
type input "4"
click at [527, 338] on div "lbs" at bounding box center [474, 571] width 125 height 29
click at [498, 338] on span "kgs" at bounding box center [471, 621] width 122 height 20
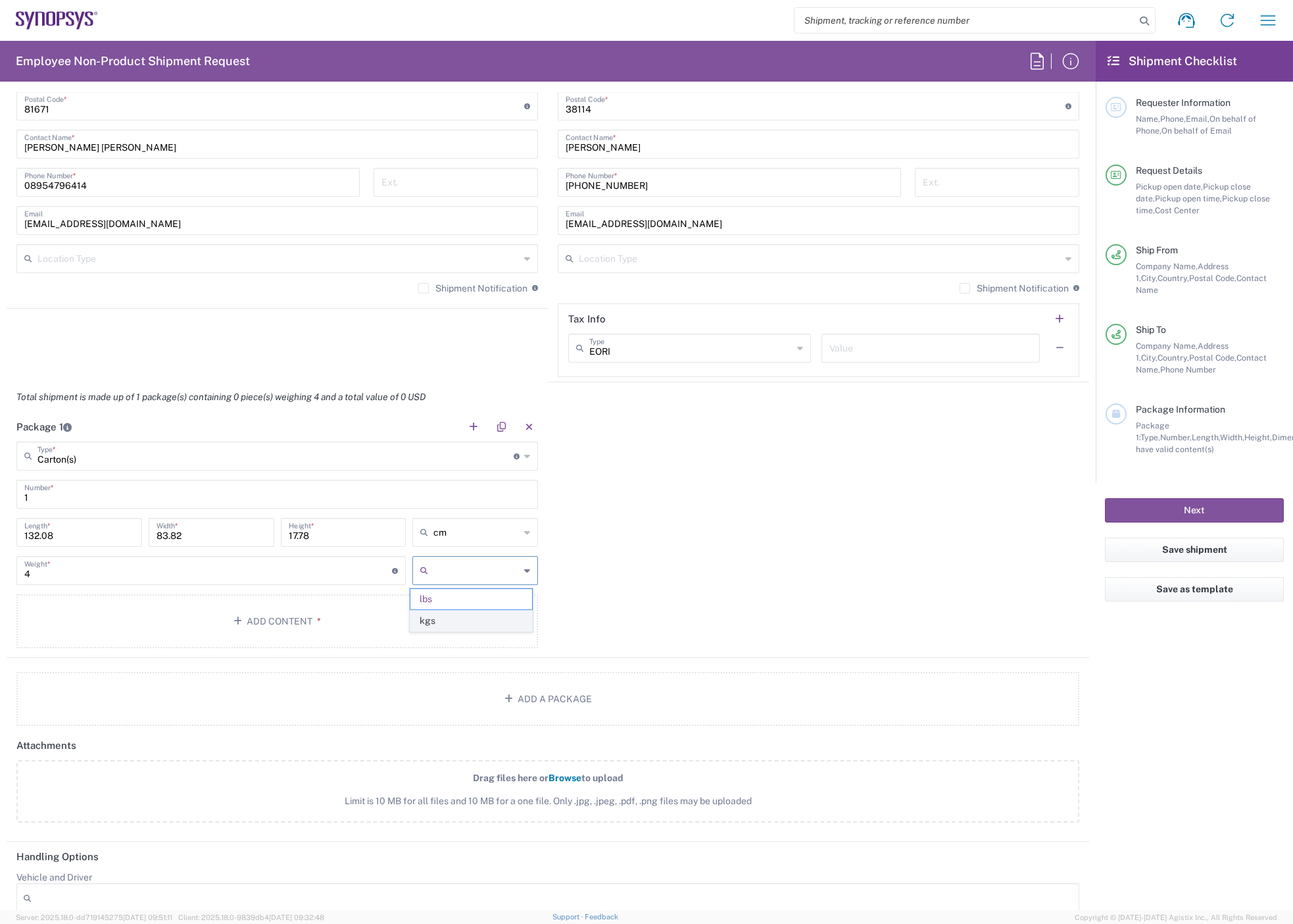
type input "1.81"
type input "kgs"
click at [212, 338] on input "1.81" at bounding box center [209, 569] width 368 height 23
type input "1"
type input "4"
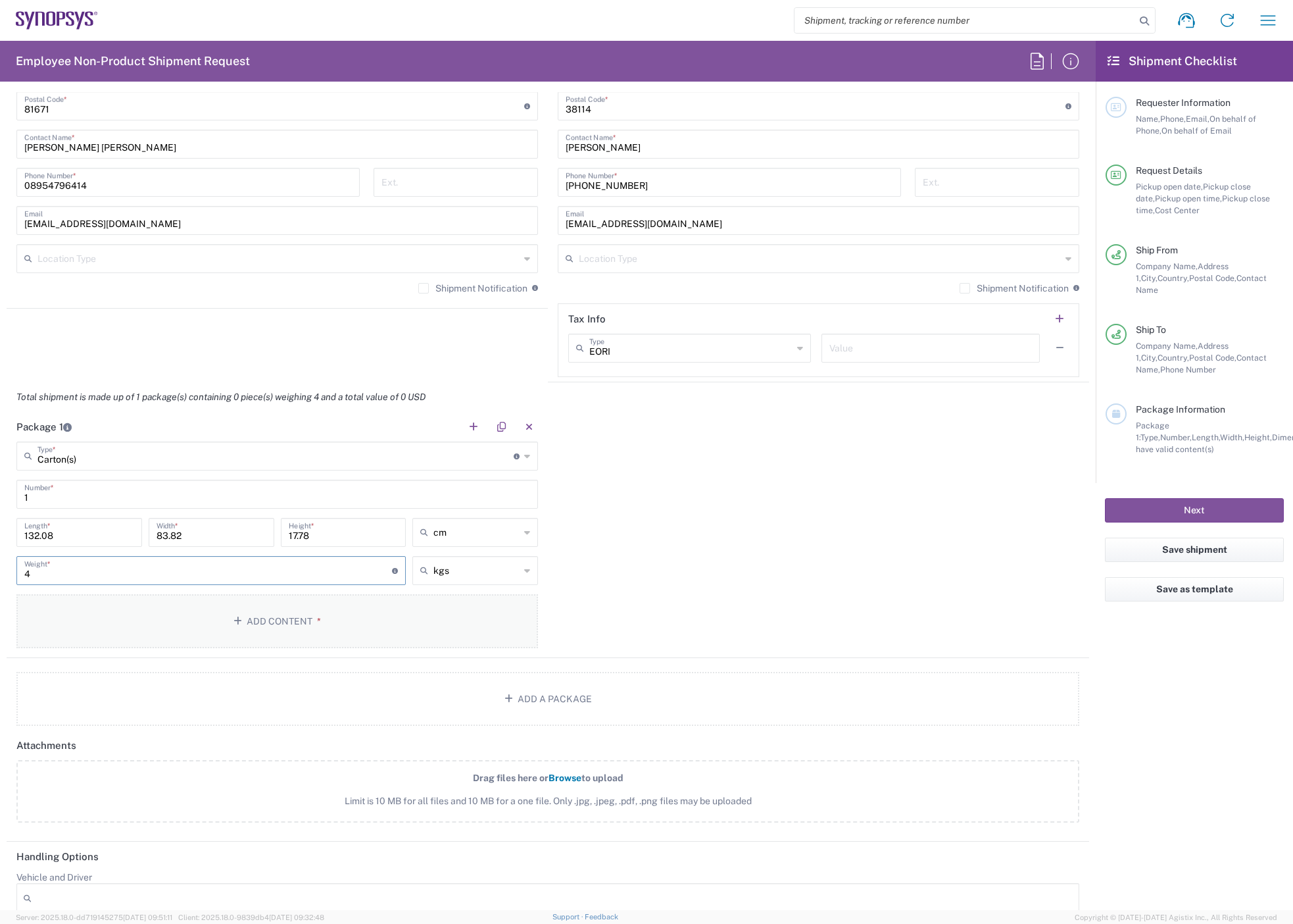
click at [490, 338] on button "Add Content *" at bounding box center [277, 621] width 522 height 54
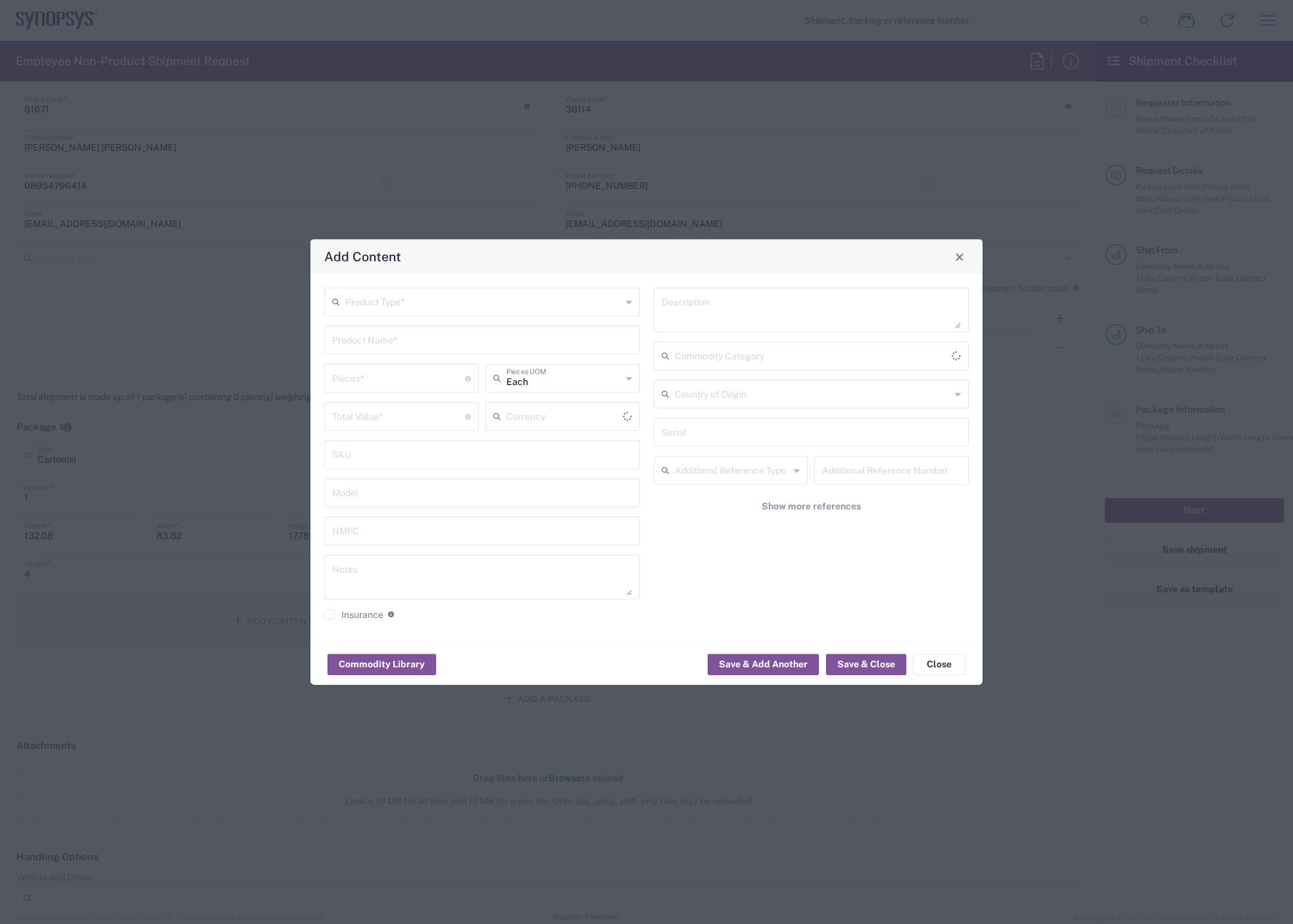
type input "US Dollar"
click at [418, 295] on input "text" at bounding box center [484, 300] width 277 height 23
click at [381, 338] on span "General Commodity" at bounding box center [483, 353] width 313 height 20
type input "General Commodity"
click at [394, 338] on input "text" at bounding box center [483, 339] width 300 height 23
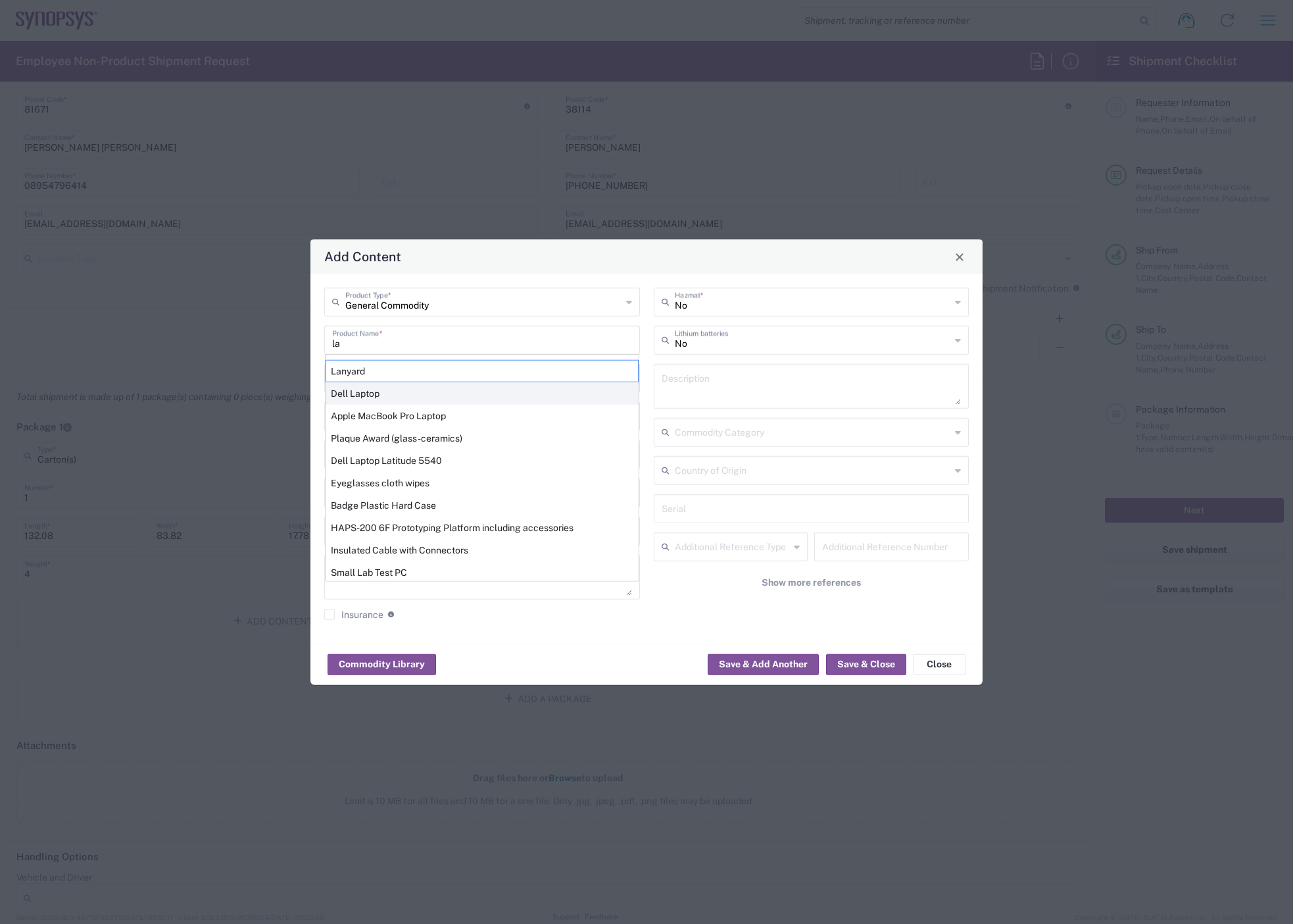
click at [408, 338] on div "Dell Laptop" at bounding box center [483, 393] width 313 height 22
type input "Dell Laptop"
type textarea "Dell Laptop"
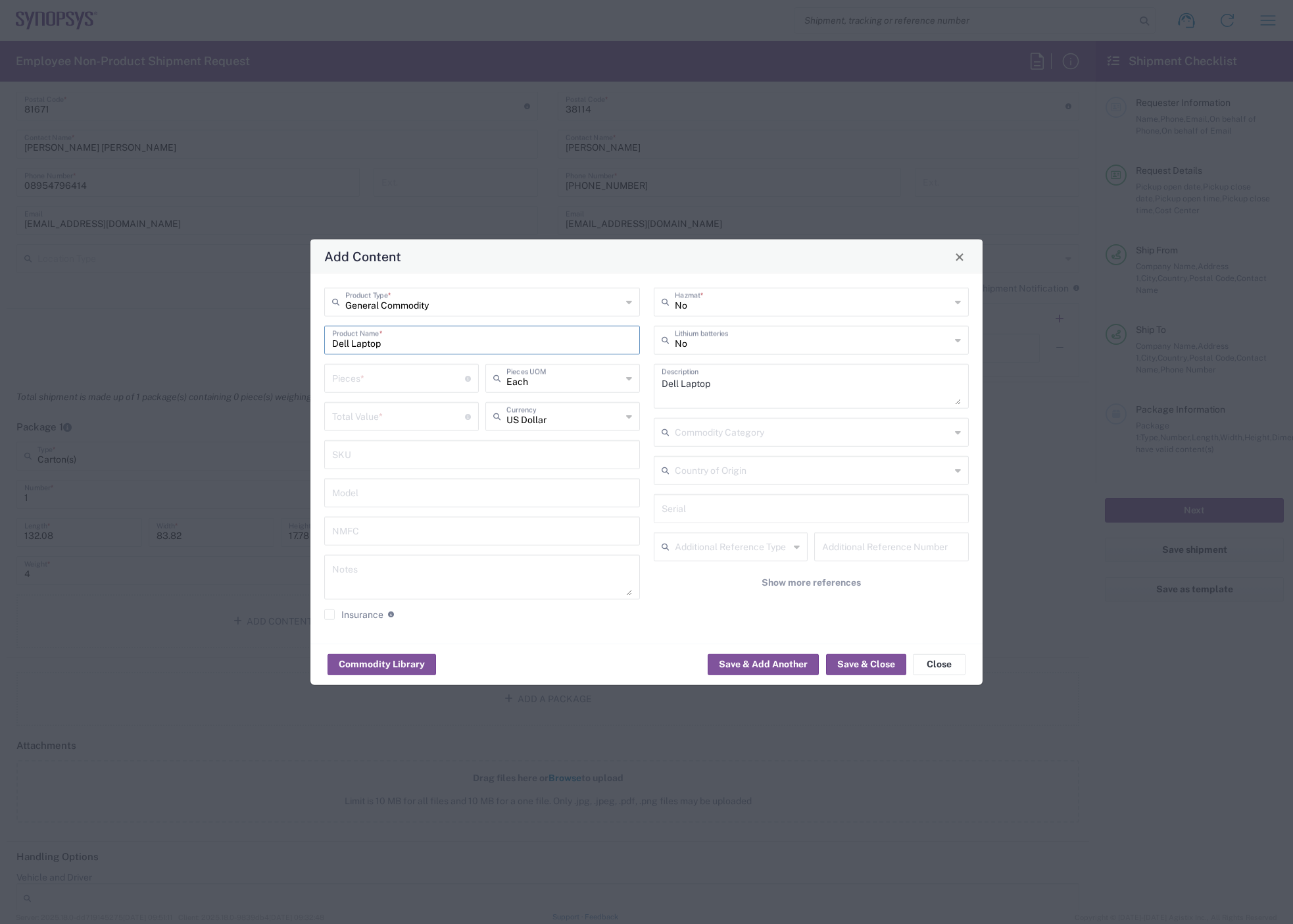
drag, startPoint x: 349, startPoint y: 342, endPoint x: 310, endPoint y: 344, distance: 39.1
click at [310, 338] on div "Add Content General Commodity Product Type * Dell Laptop Product Name * Pieces …" at bounding box center [646, 462] width 1293 height 924
type input "Laptop"
click at [433, 338] on input "number" at bounding box center [398, 376] width 133 height 23
type input "877.27"
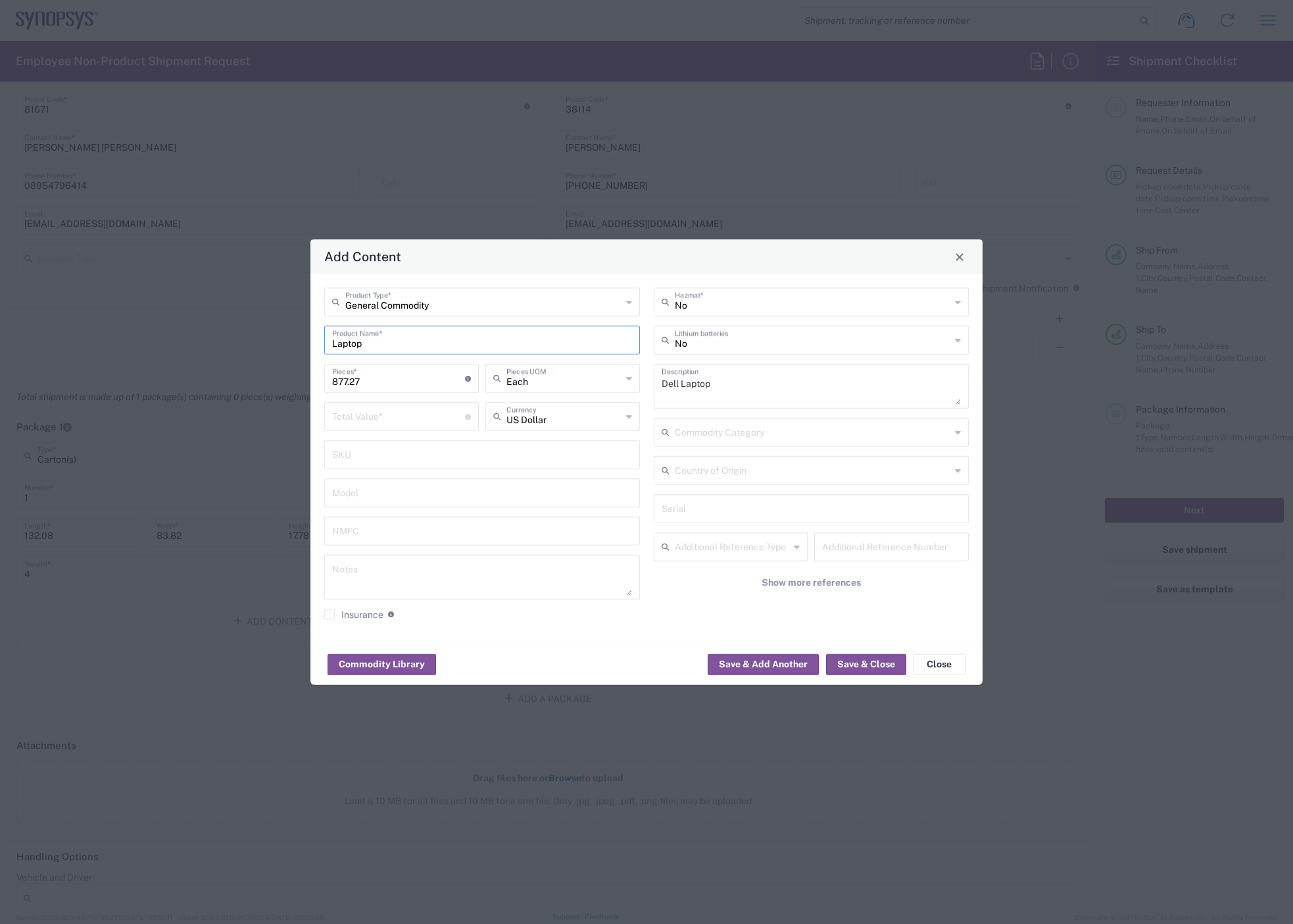
drag, startPoint x: 371, startPoint y: 344, endPoint x: 330, endPoint y: 342, distance: 41.0
click at [330, 338] on div "Laptop Product Name *" at bounding box center [482, 341] width 316 height 29
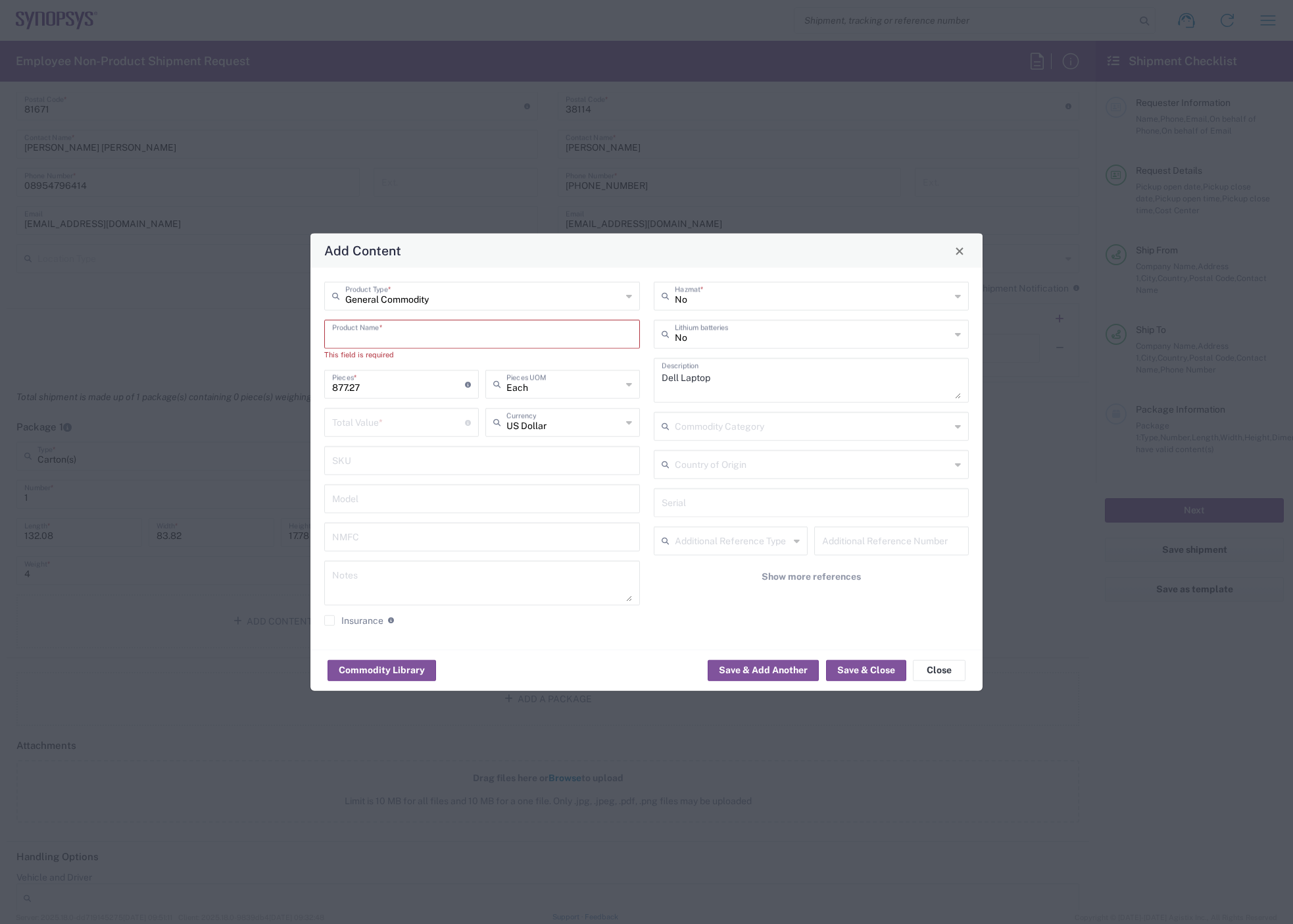
type input "d"
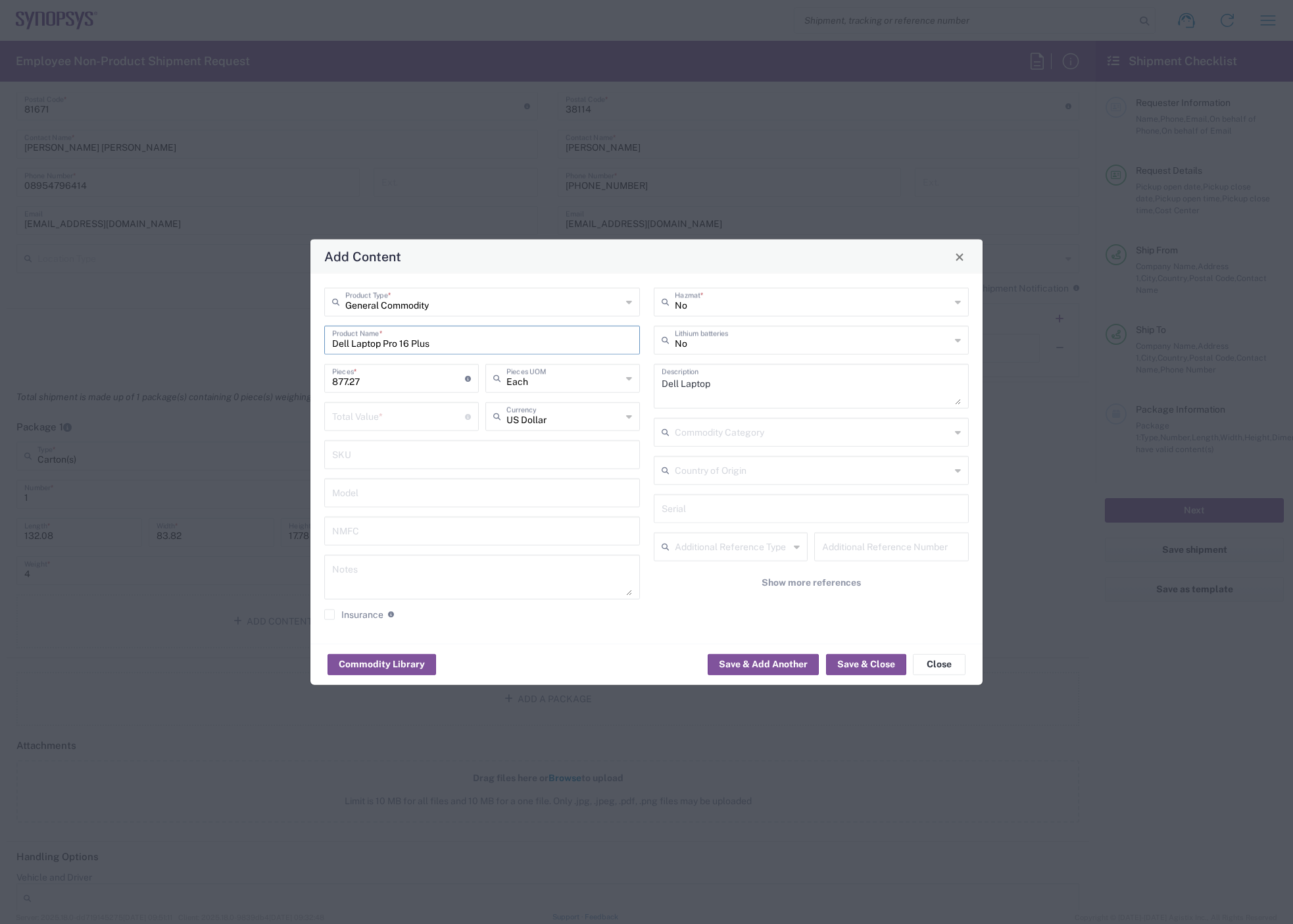
type input "Dell Laptop Pro 16 Plus"
click at [445, 338] on input "number" at bounding box center [398, 415] width 133 height 23
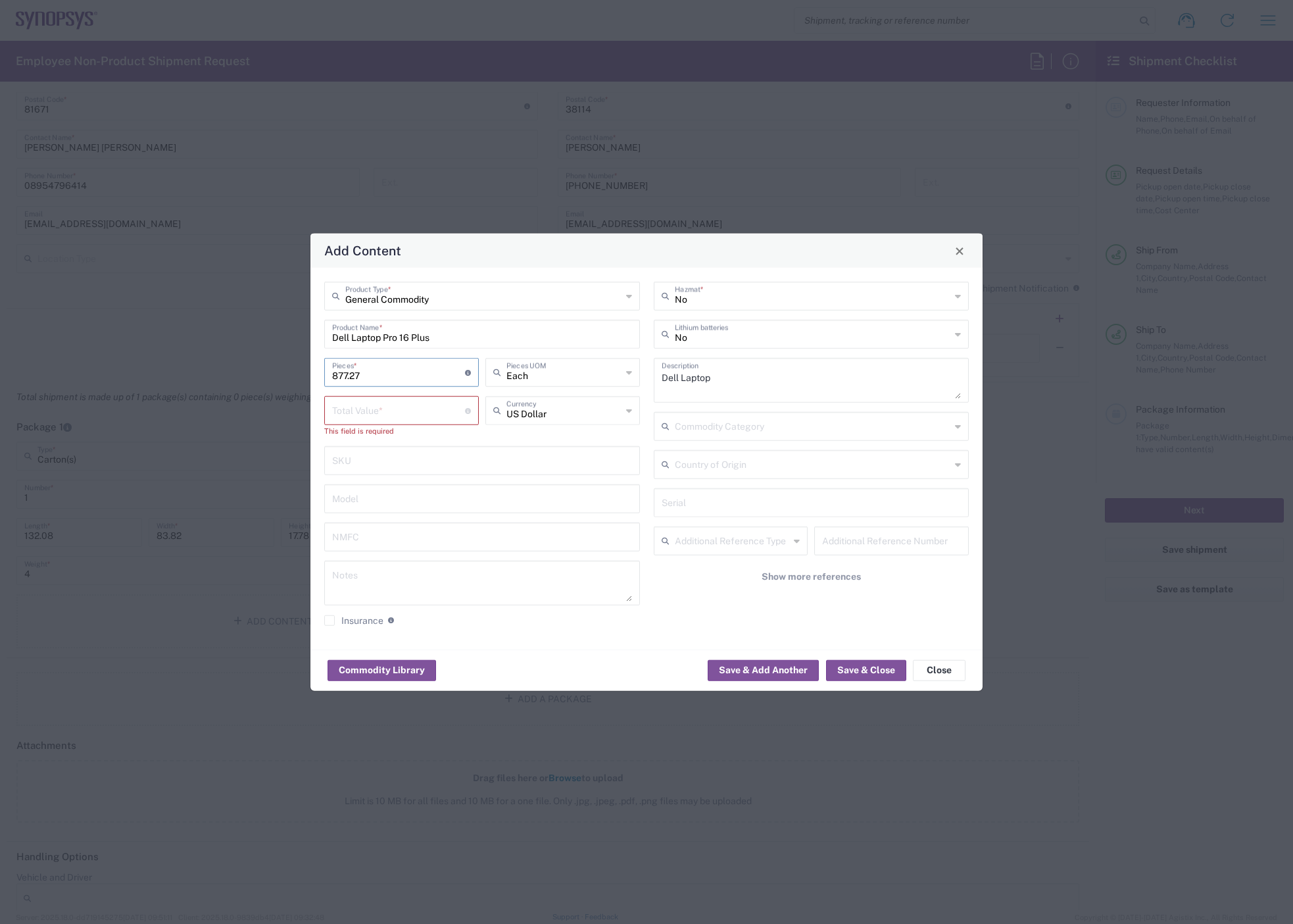
drag, startPoint x: 439, startPoint y: 380, endPoint x: 310, endPoint y: 382, distance: 129.0
click at [310, 338] on div "Add Content General Commodity Product Type * Dell Laptop Pro 16 Plus Product Na…" at bounding box center [646, 462] width 1293 height 924
type input "1"
click at [359, 338] on input "number" at bounding box center [398, 409] width 133 height 23
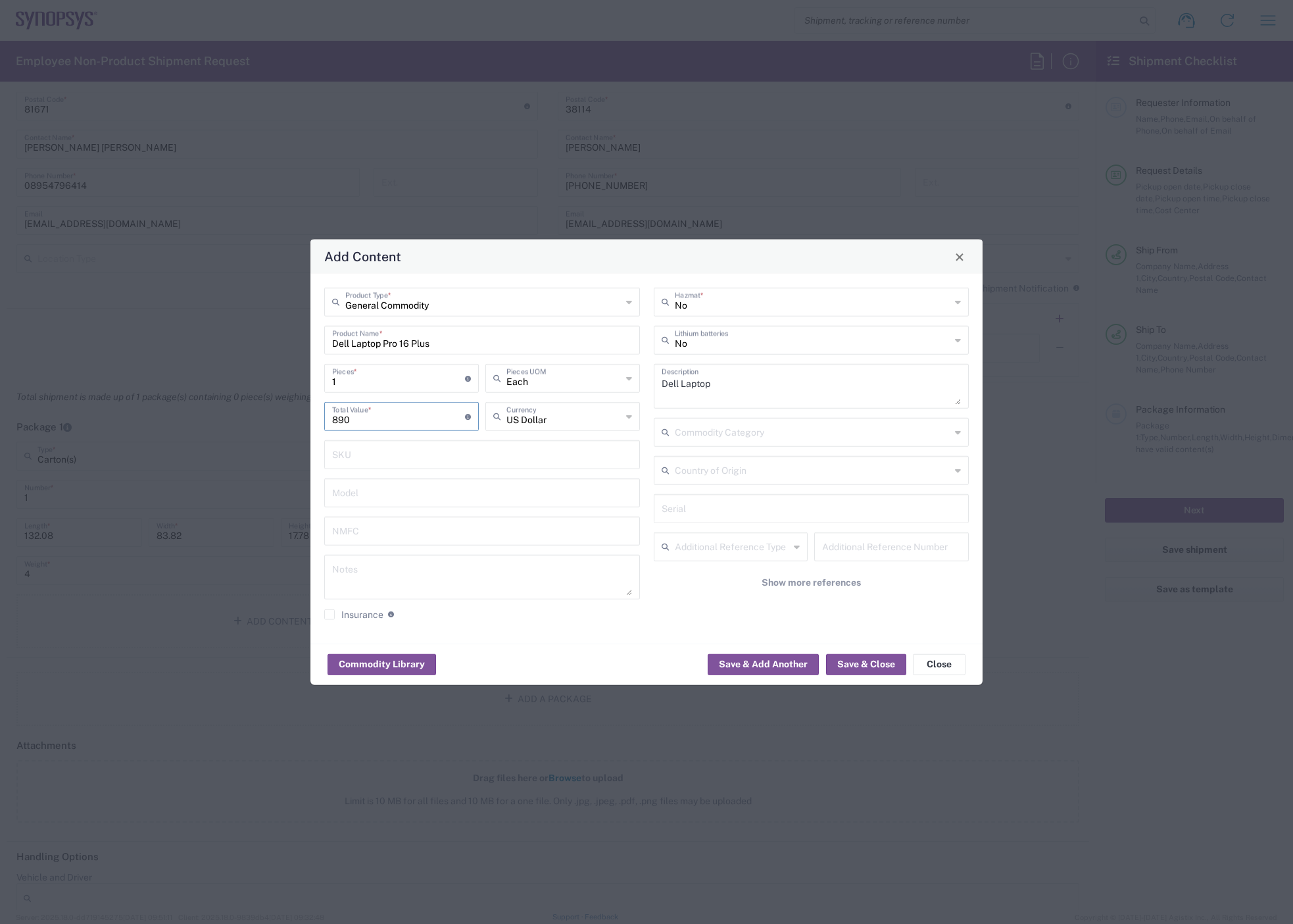
type input "890"
click at [627, 338] on icon at bounding box center [629, 416] width 5 height 21
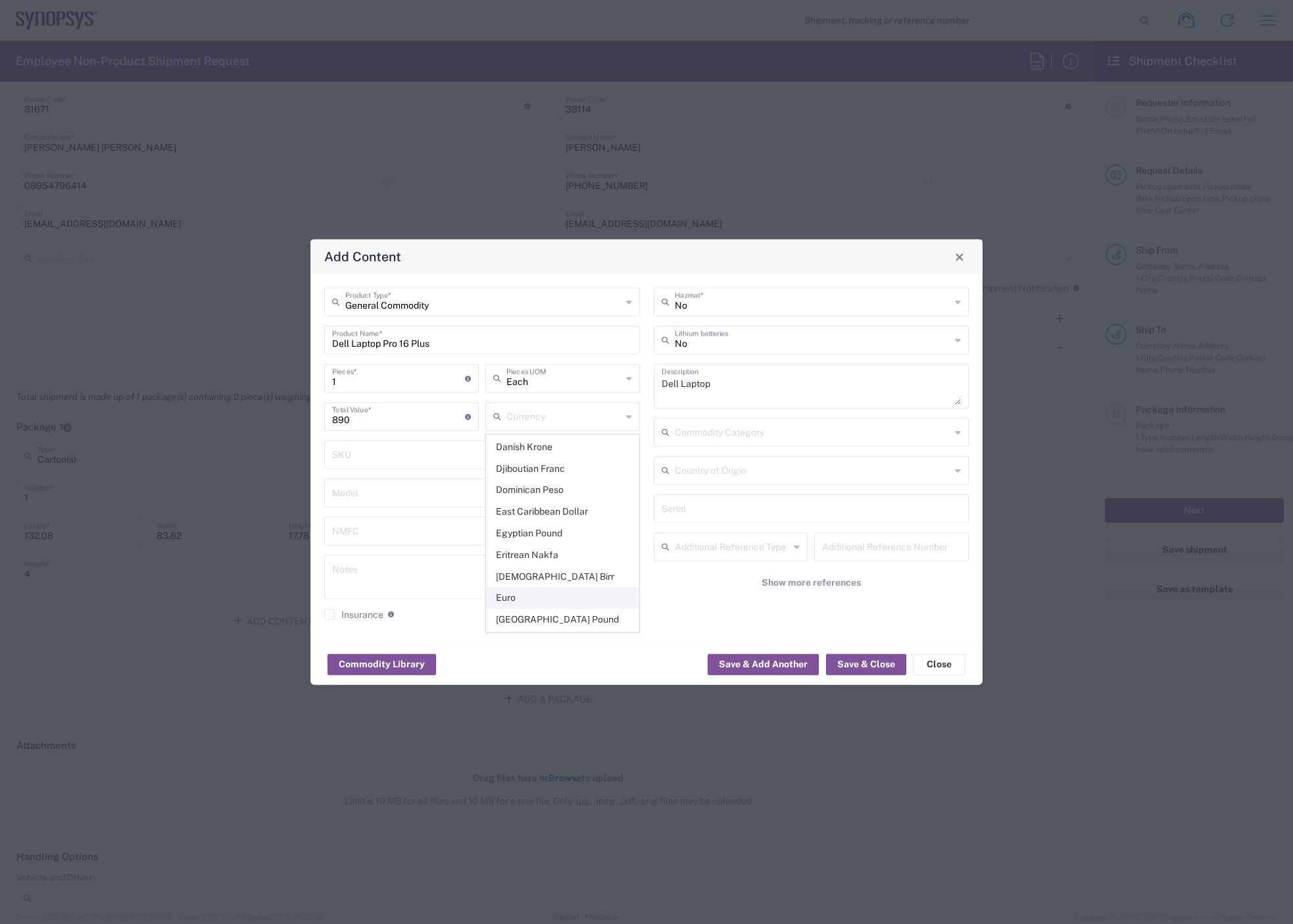
click at [569, 338] on span "Euro" at bounding box center [563, 598] width 152 height 20
type input "Euro"
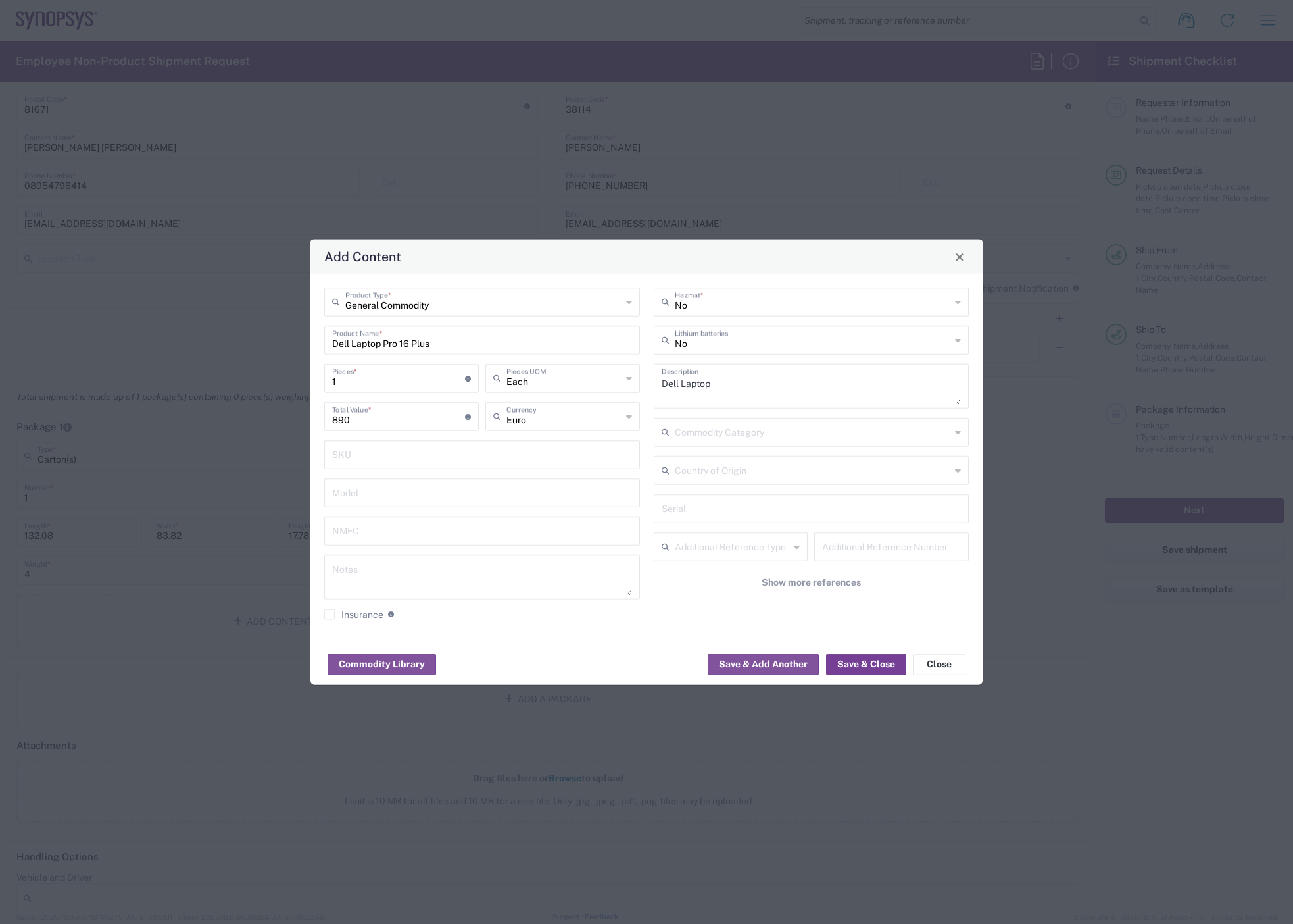
click at [751, 338] on button "Save & Close" at bounding box center [866, 663] width 81 height 21
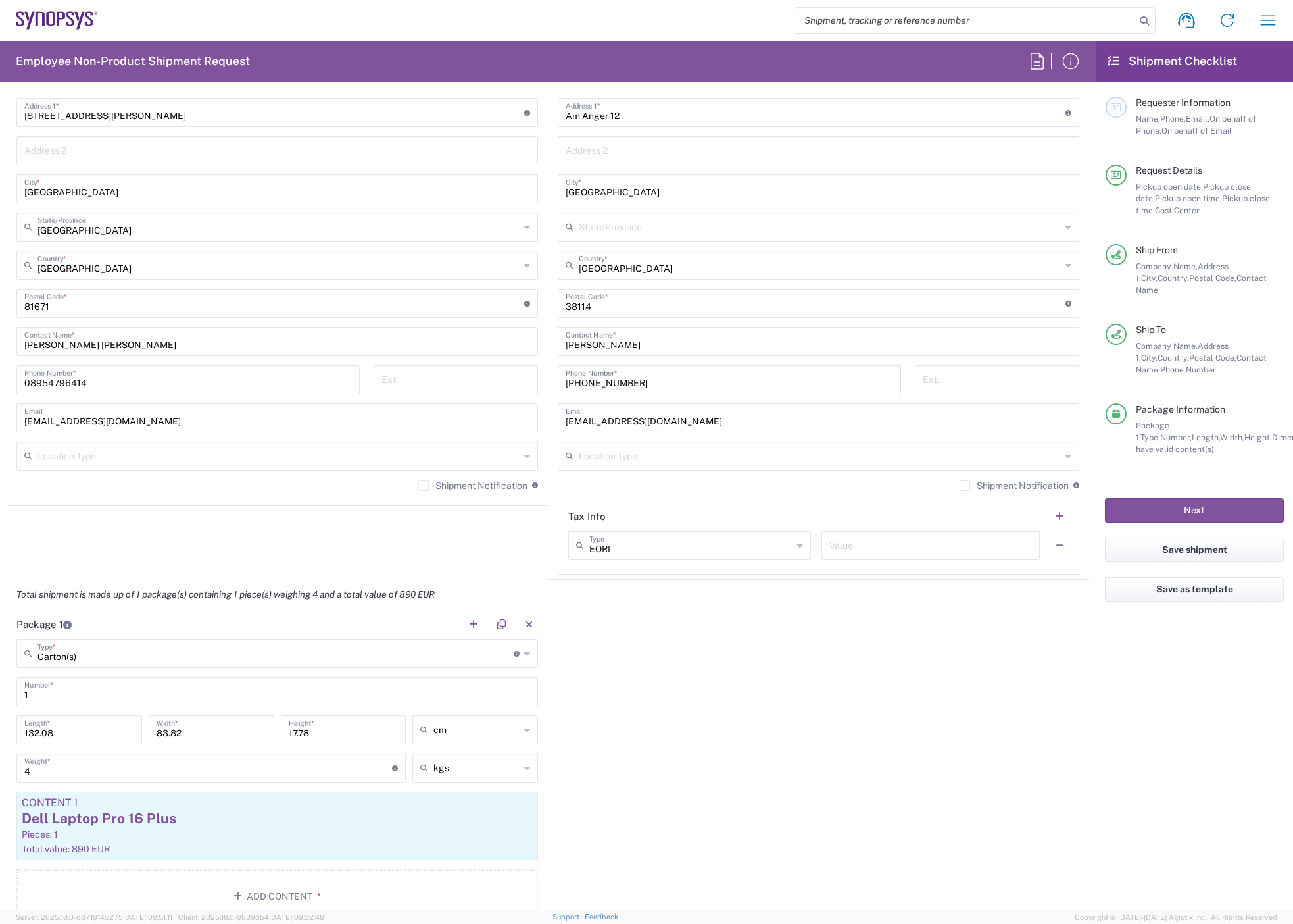
scroll to position [987, 0]
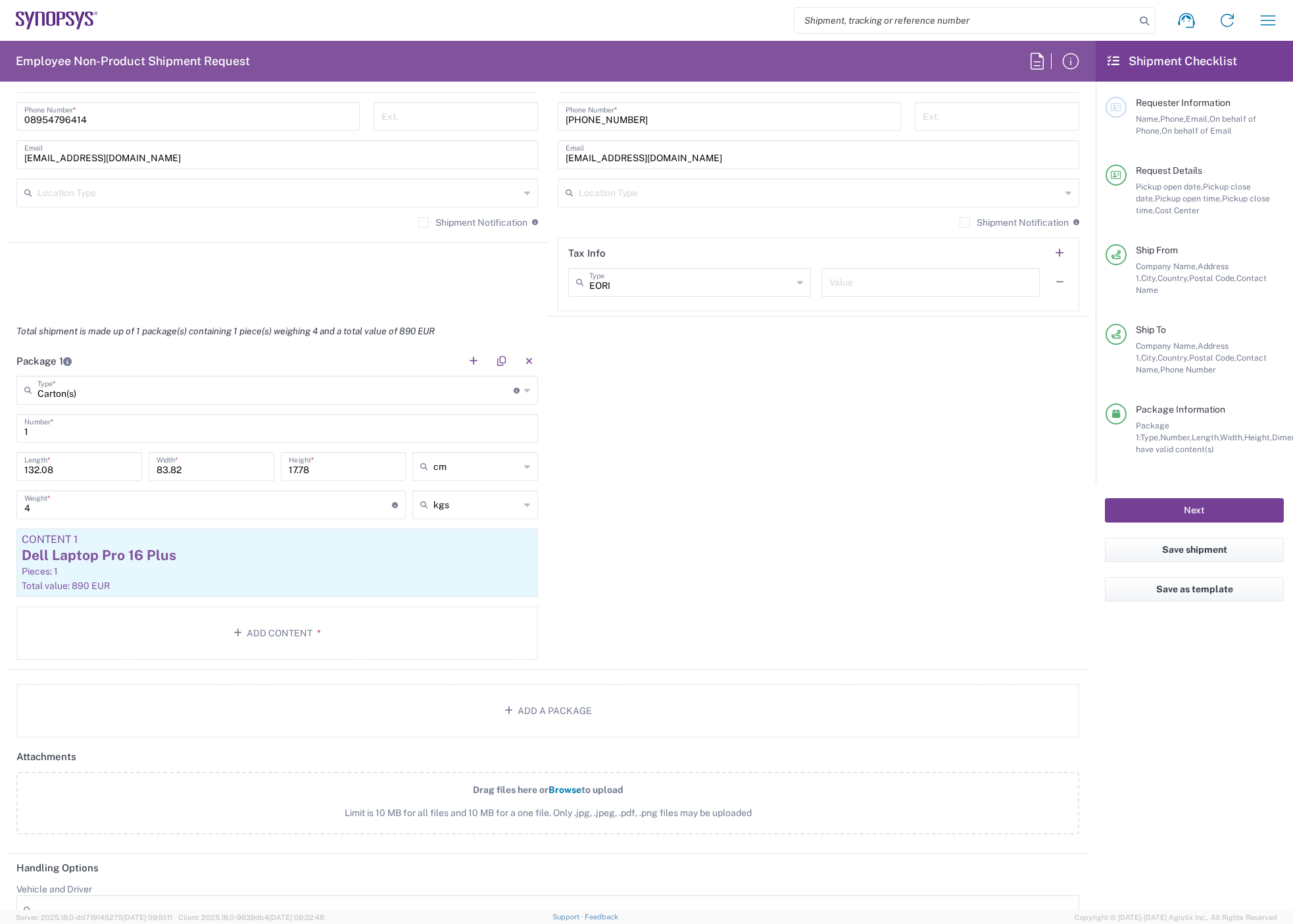
click at [751, 338] on button "Next" at bounding box center [1194, 510] width 179 height 25
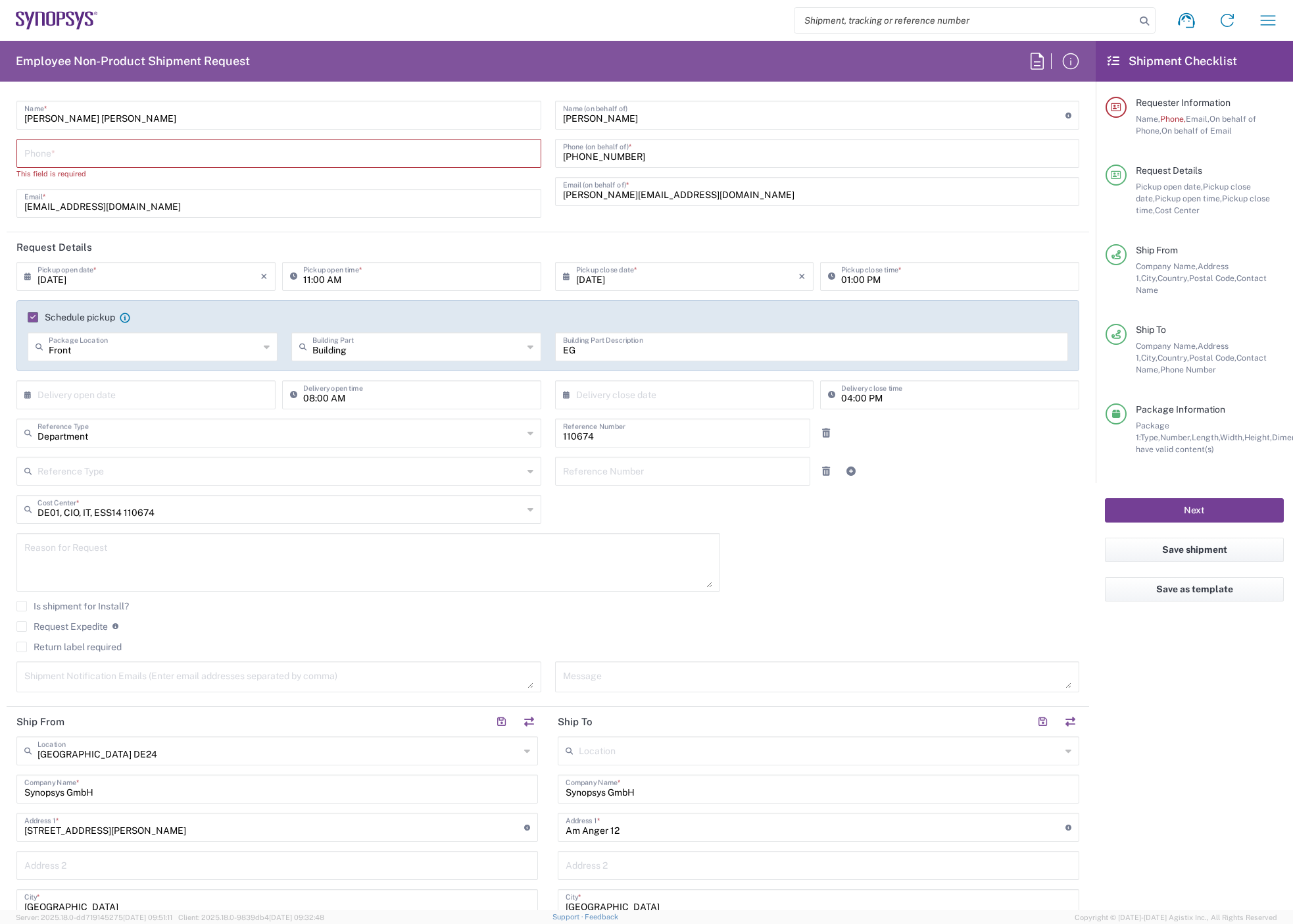
scroll to position [0, 0]
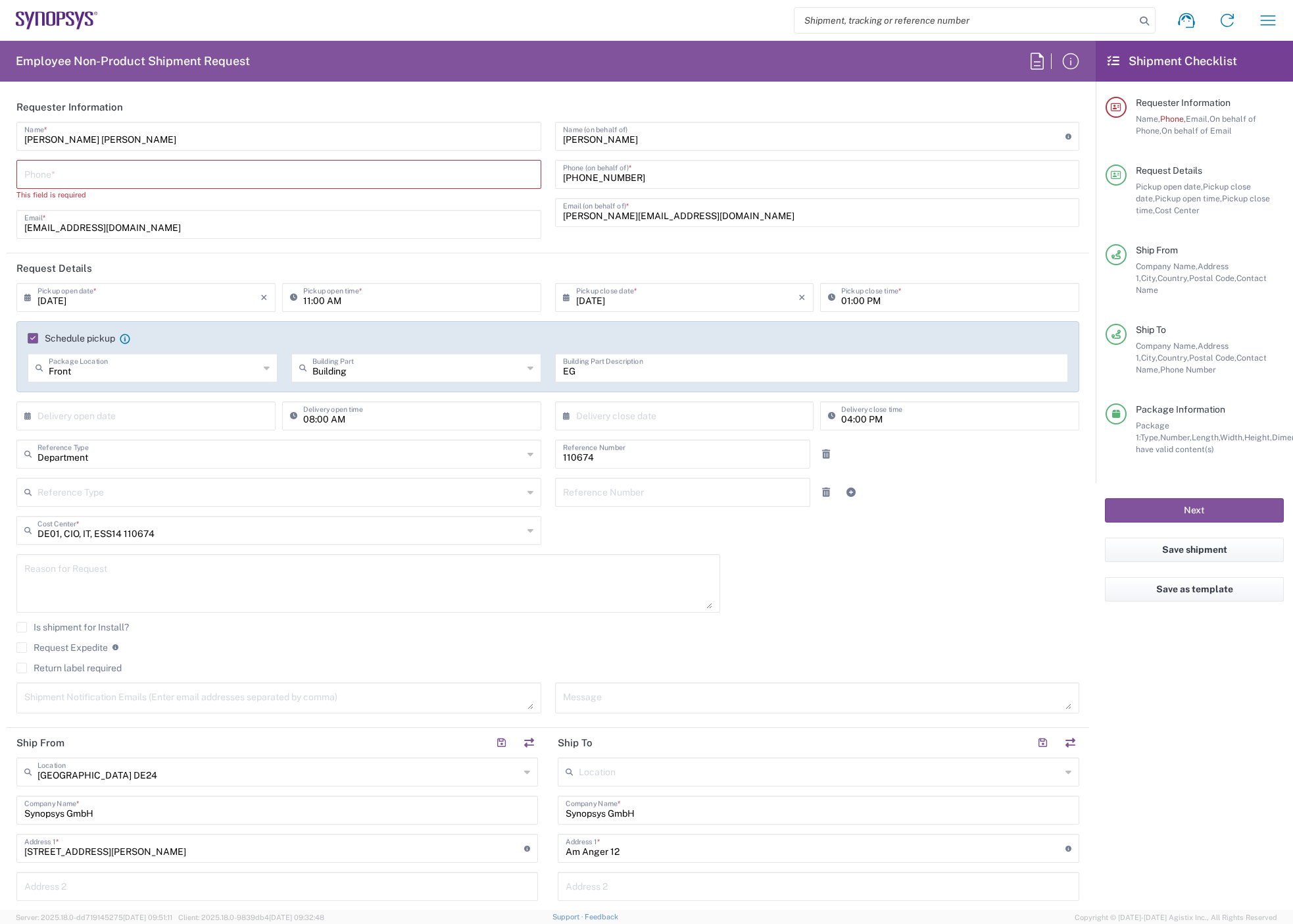
click at [154, 181] on input "tel" at bounding box center [279, 173] width 509 height 23
type input "08954796414"
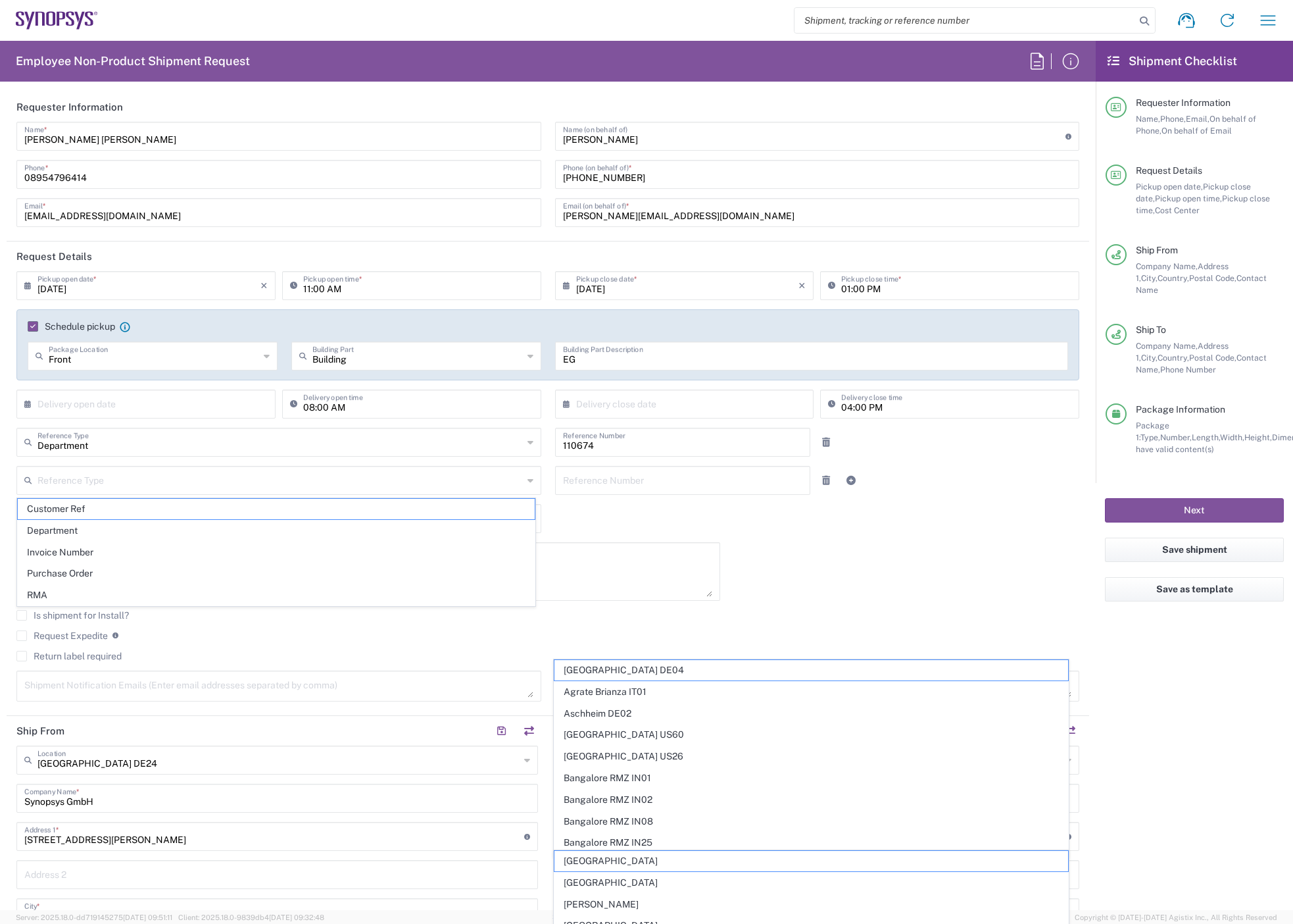
click at [751, 338] on div "[DATE] × Pickup open date * Cancel Apply 11:00 AM Pickup open time * [DATE] × P…" at bounding box center [549, 491] width 1077 height 440
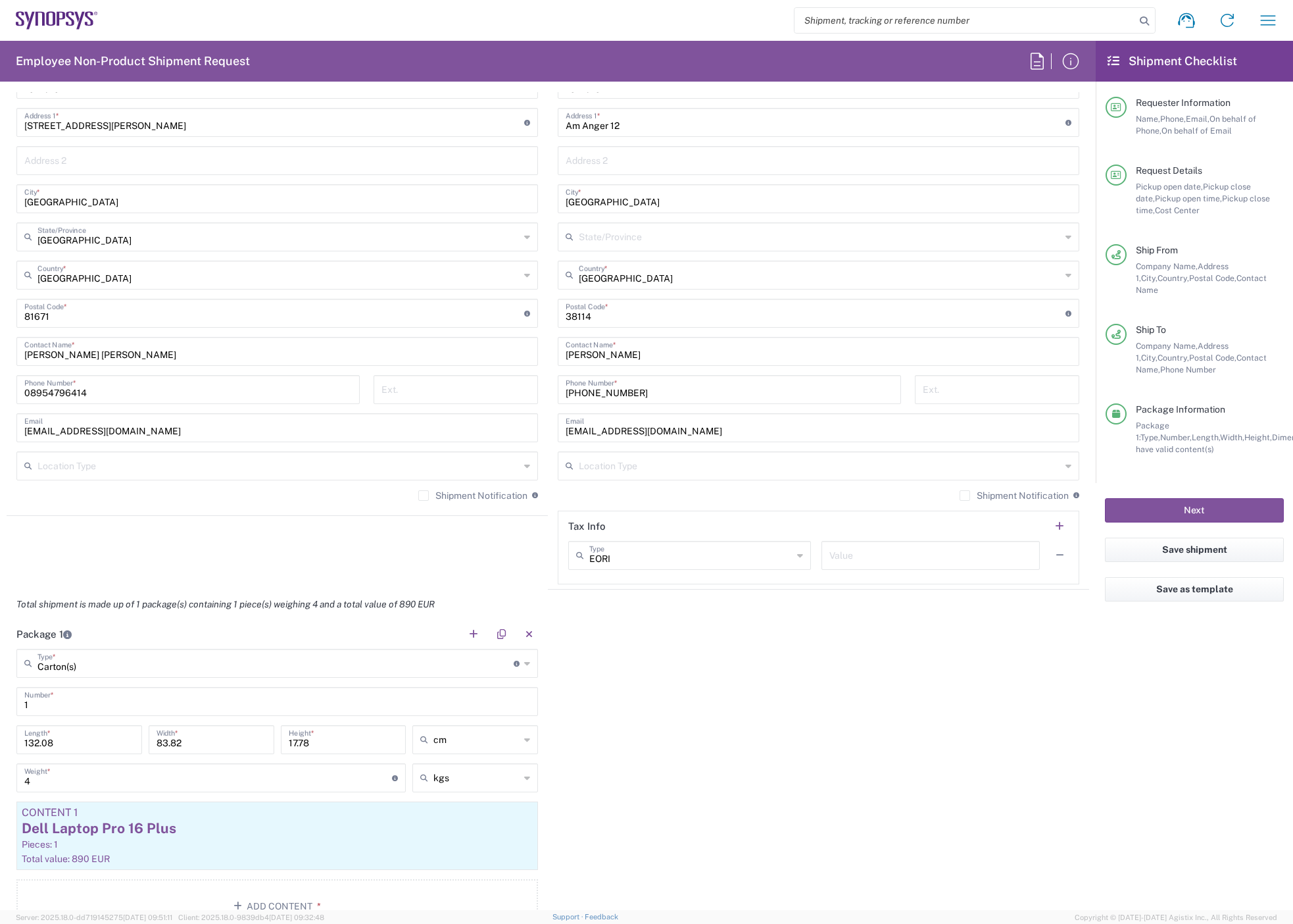
scroll to position [789, 0]
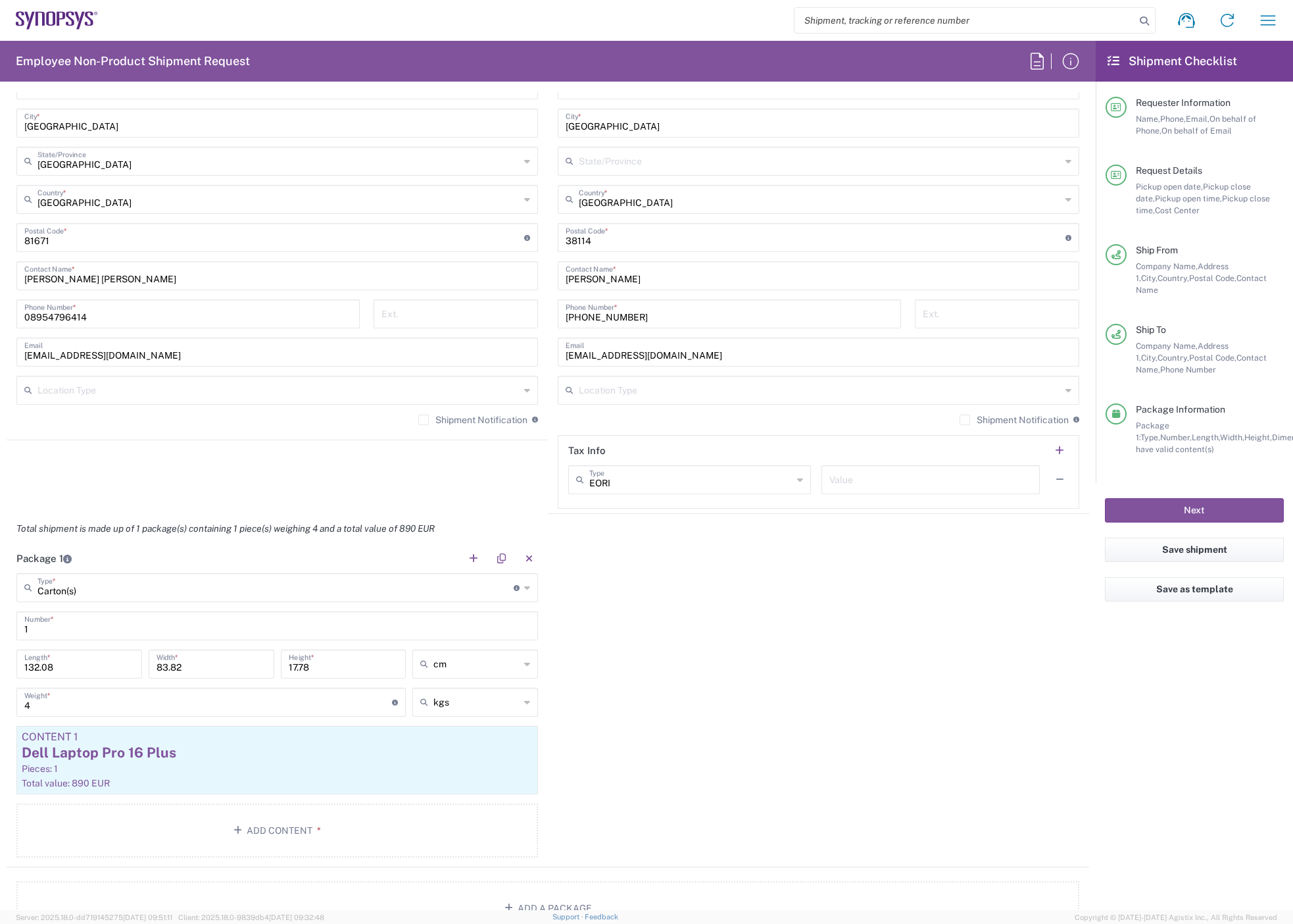
click at [41, 338] on input "132.08" at bounding box center [80, 662] width 110 height 23
drag, startPoint x: 41, startPoint y: 665, endPoint x: -31, endPoint y: 677, distance: 73.0
click at [0, 338] on html "Shipment request Shipment tracking Employee non-product shipment request My shi…" at bounding box center [646, 462] width 1293 height 924
type input "52"
click at [215, 338] on input "83.82" at bounding box center [212, 662] width 110 height 23
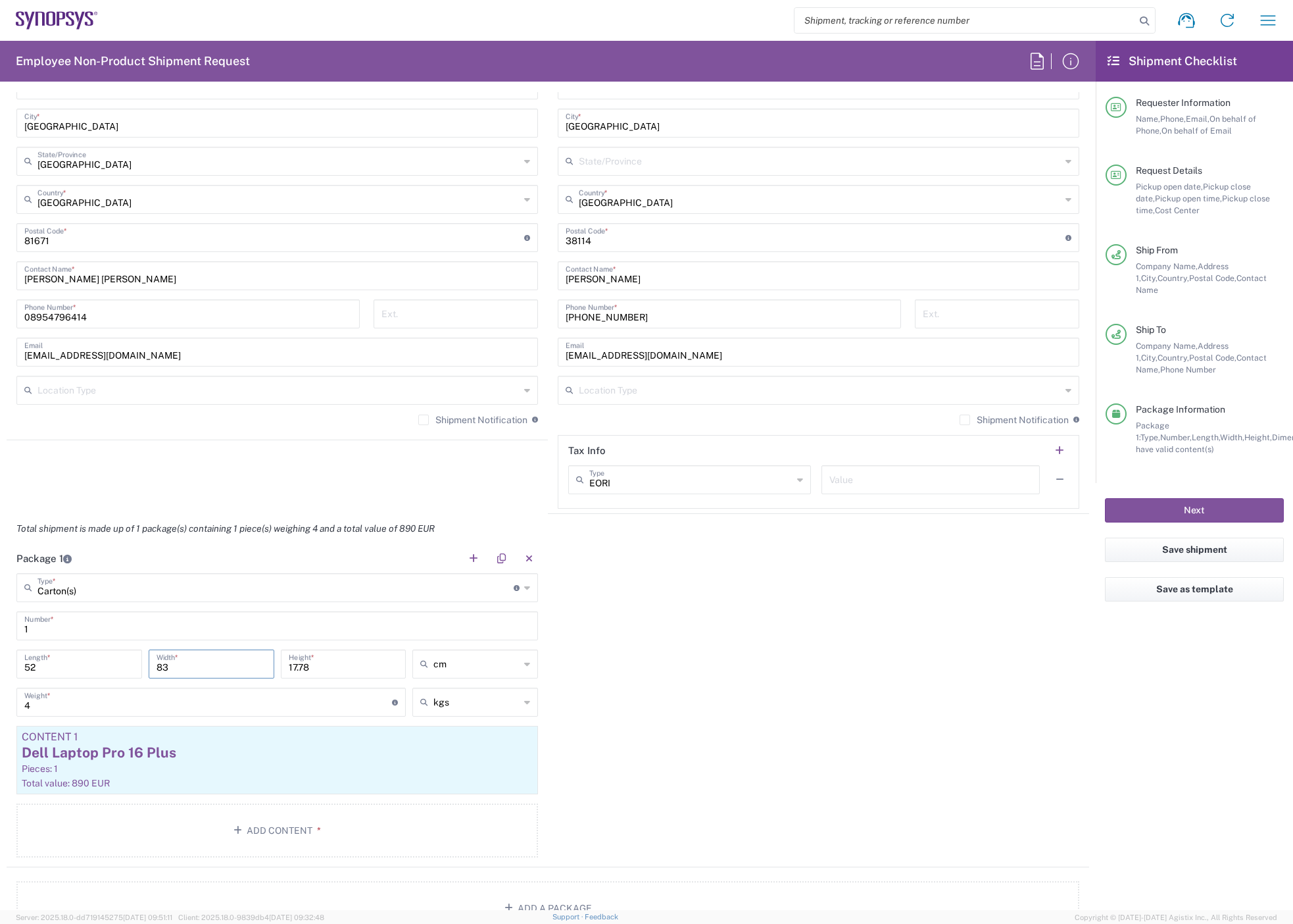
type input "8"
type input "33"
type input "7"
click at [751, 338] on button "Next" at bounding box center [1194, 510] width 179 height 25
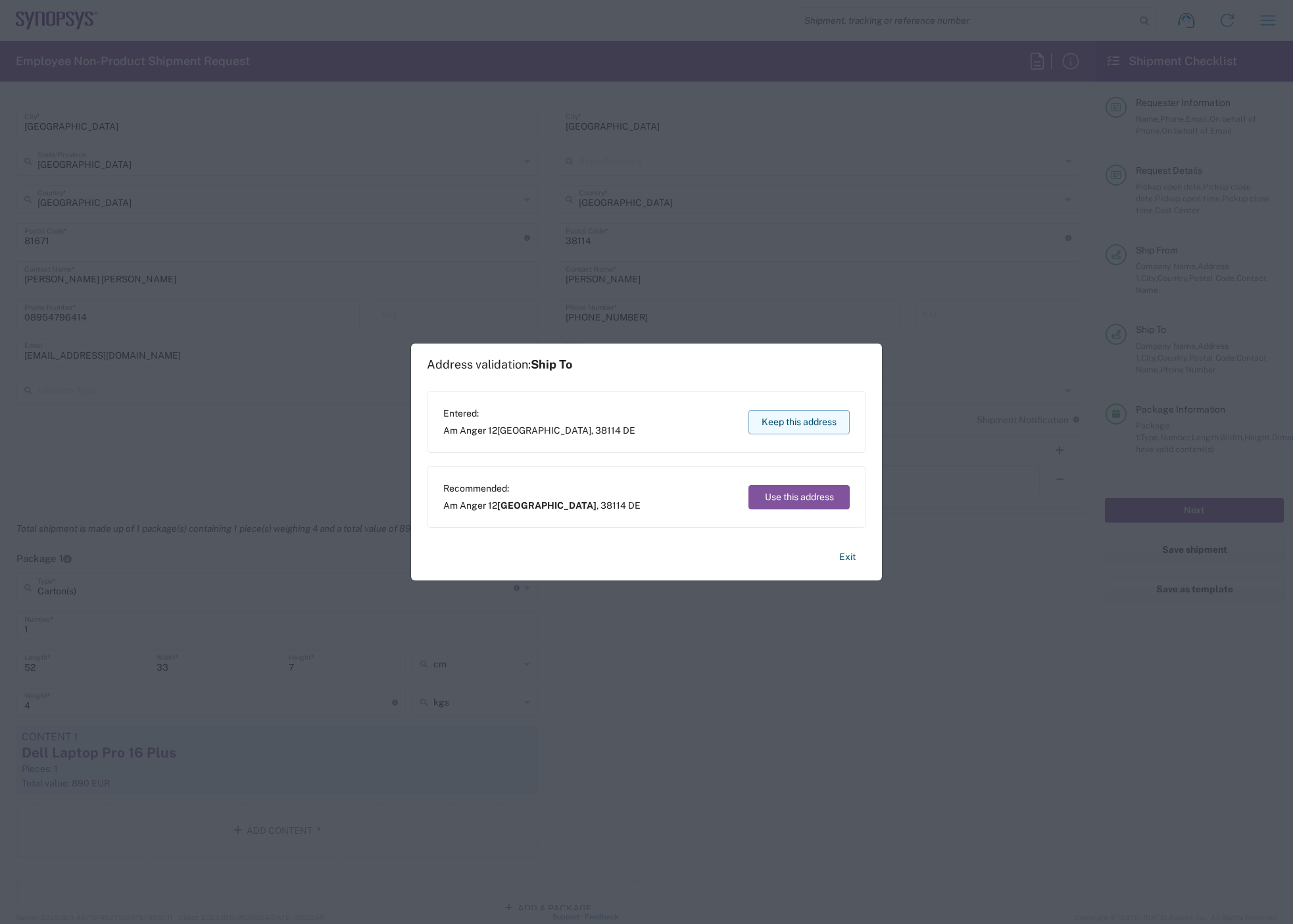
click at [751, 338] on button "Keep this address" at bounding box center [799, 422] width 102 height 25
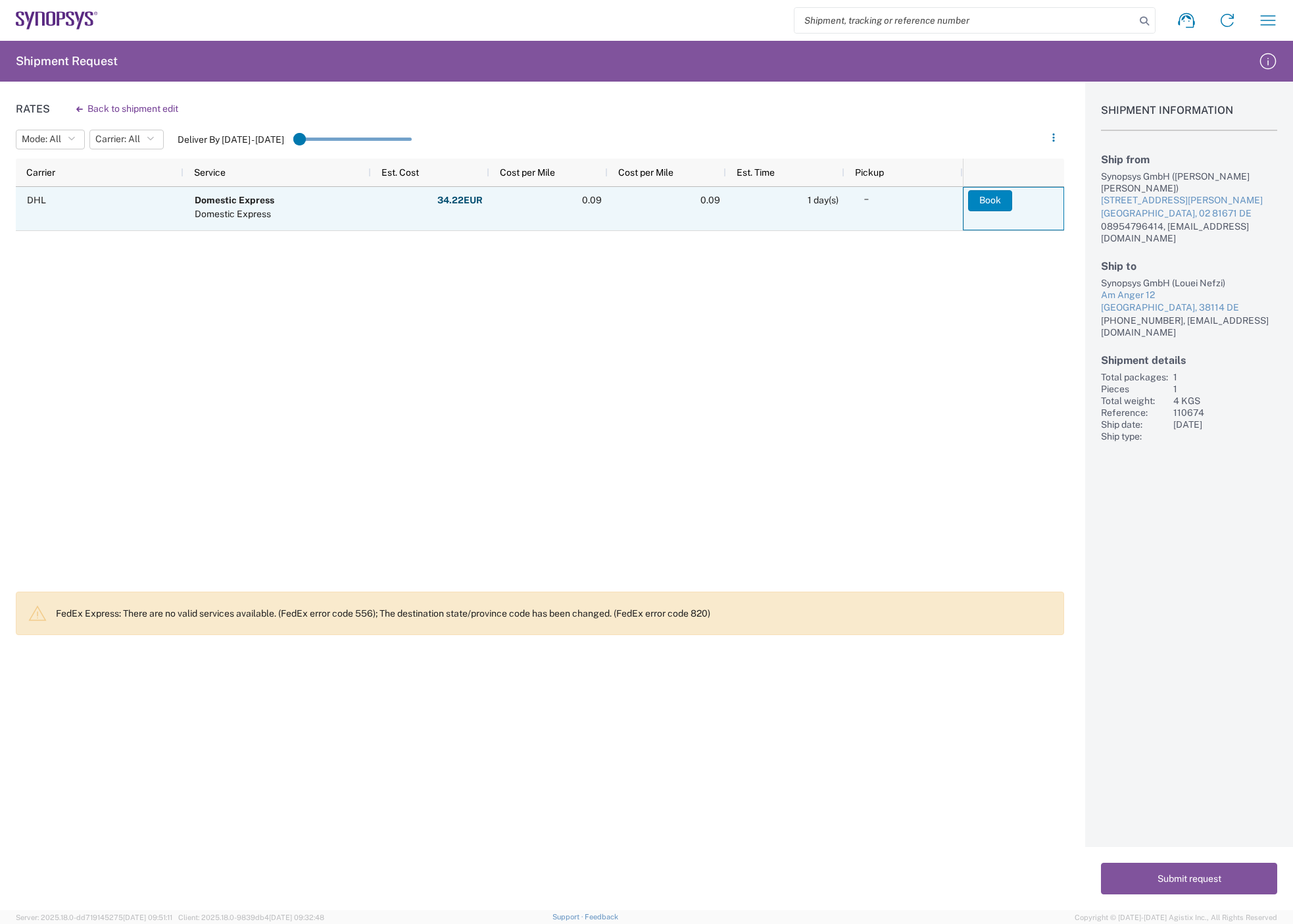
click at [751, 200] on button "Book" at bounding box center [991, 201] width 44 height 21
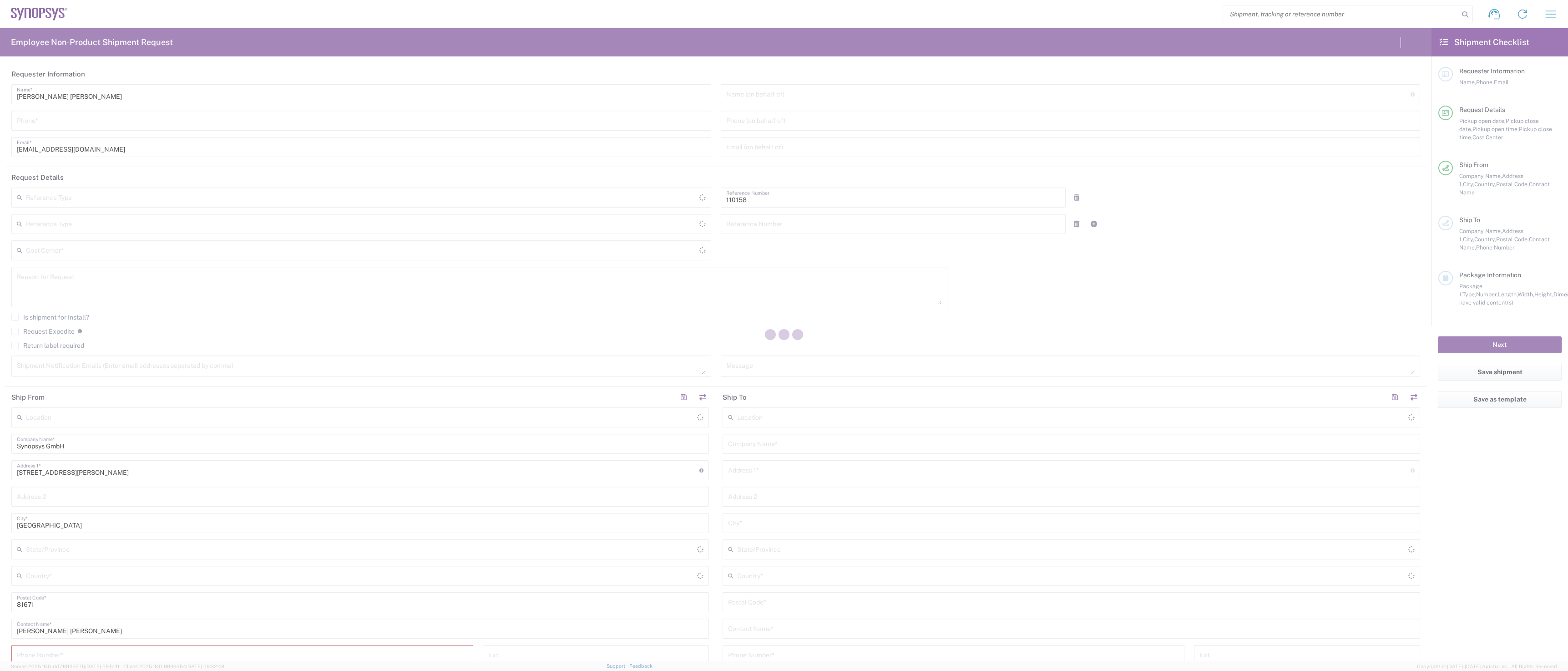
type input "Department"
type input "DE01, FAC, DE02, Munich 110158"
type input "Delivered at Place"
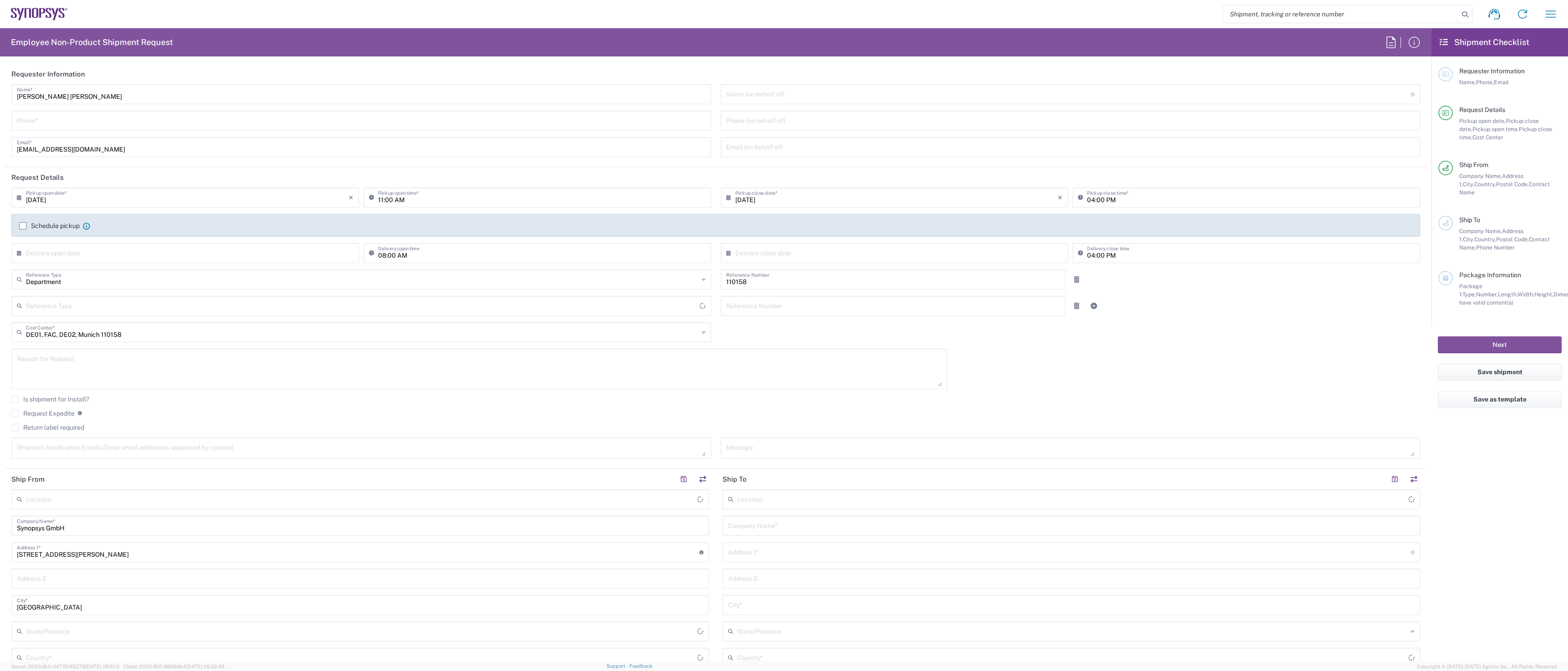
type input "[GEOGRAPHIC_DATA]"
type input "[GEOGRAPHIC_DATA] DE24"
